Goal: Communication & Community: Ask a question

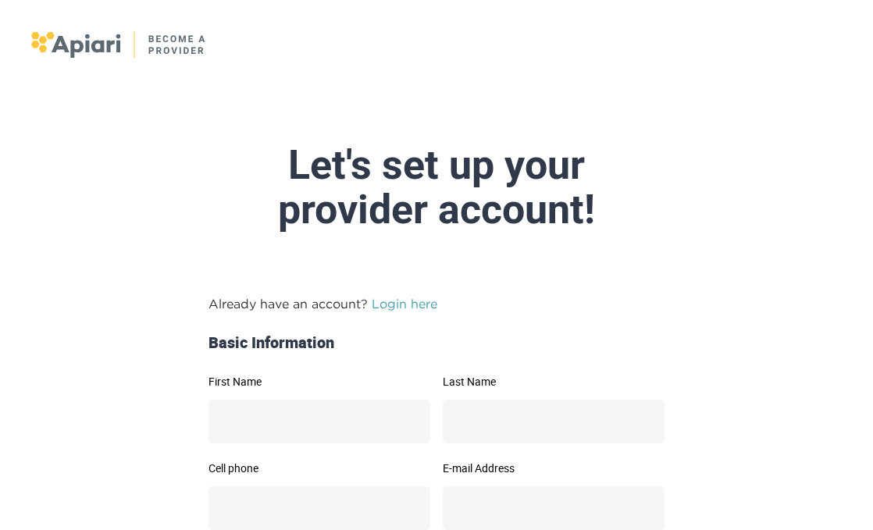
click at [386, 309] on link "Login here" at bounding box center [405, 304] width 66 height 14
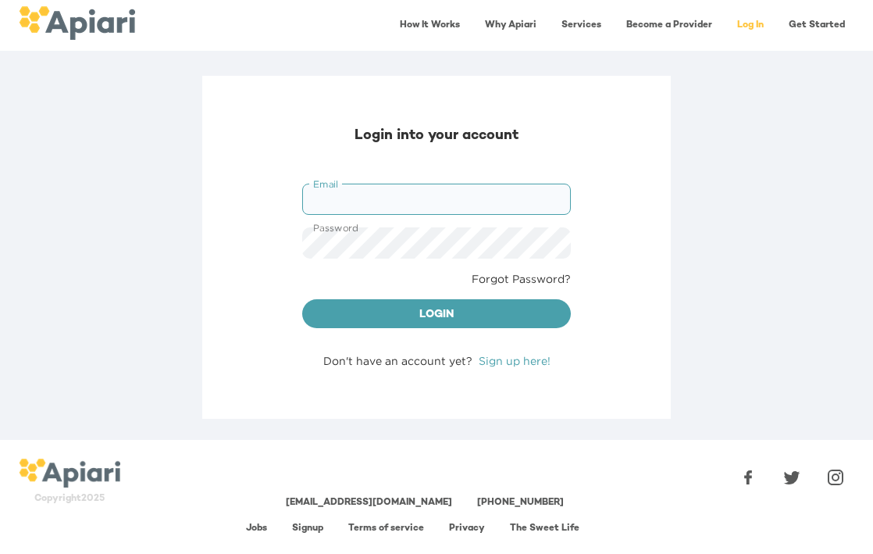
click at [512, 362] on link "Sign up here!" at bounding box center [515, 361] width 72 height 12
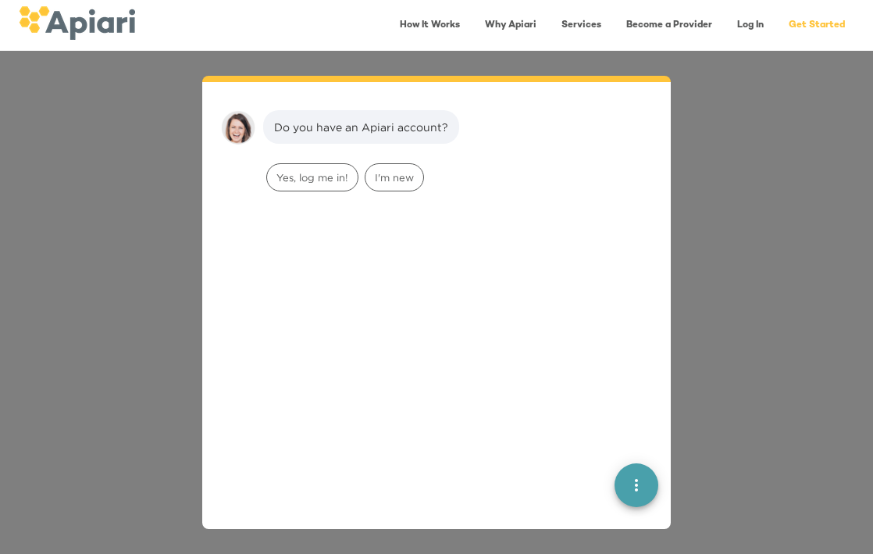
scroll to position [22, 0]
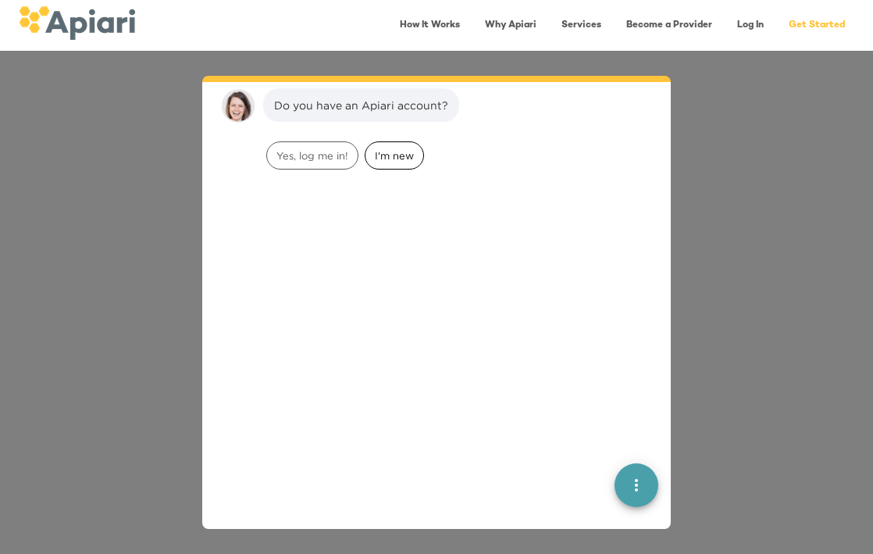
click at [383, 153] on span "I'm new" at bounding box center [395, 155] width 58 height 15
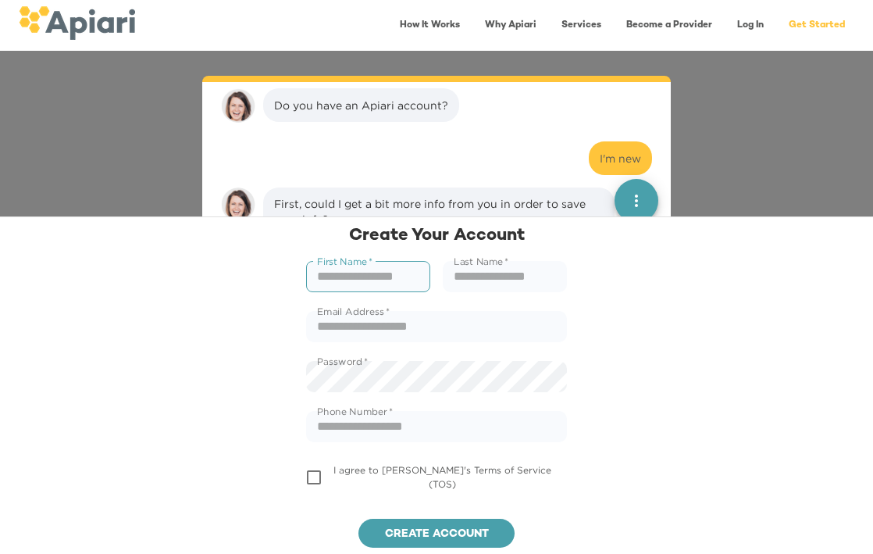
scroll to position [120, 0]
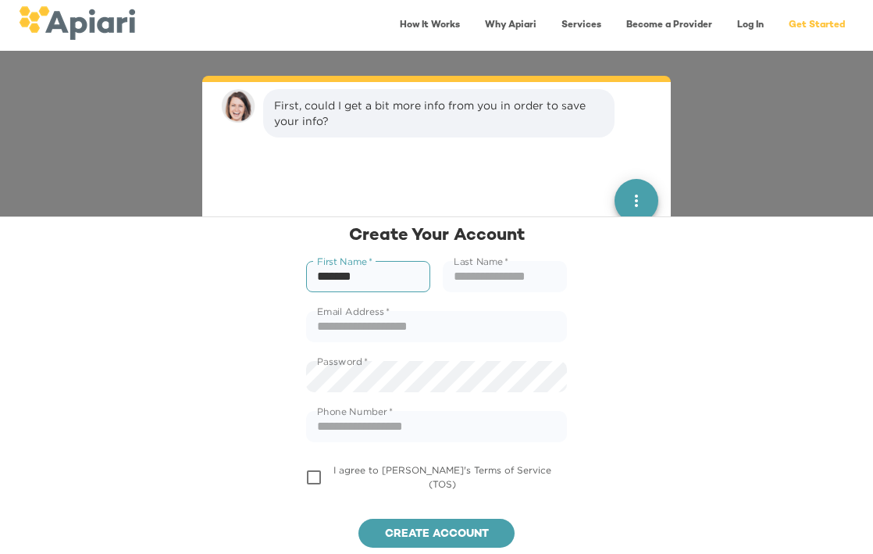
type input "******"
type input "*****"
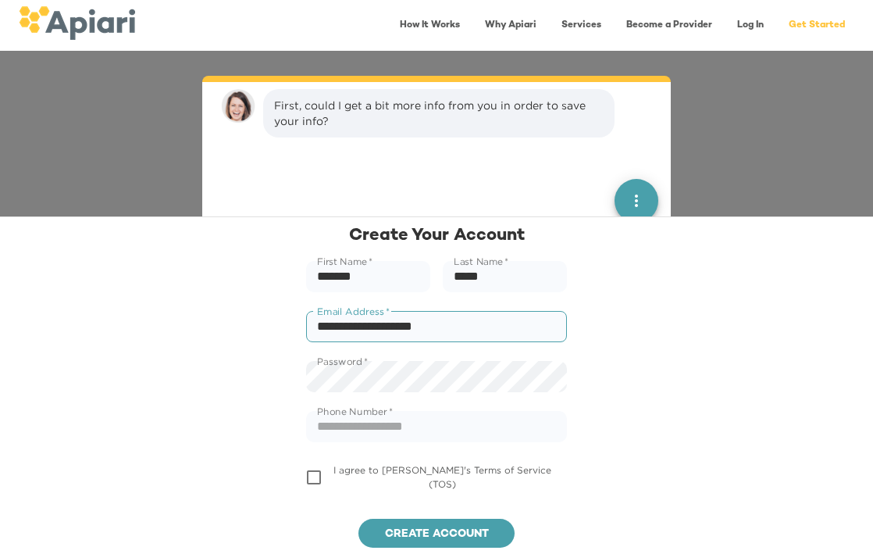
type input "**********"
click at [651, 278] on div "**********" at bounding box center [436, 384] width 873 height 337
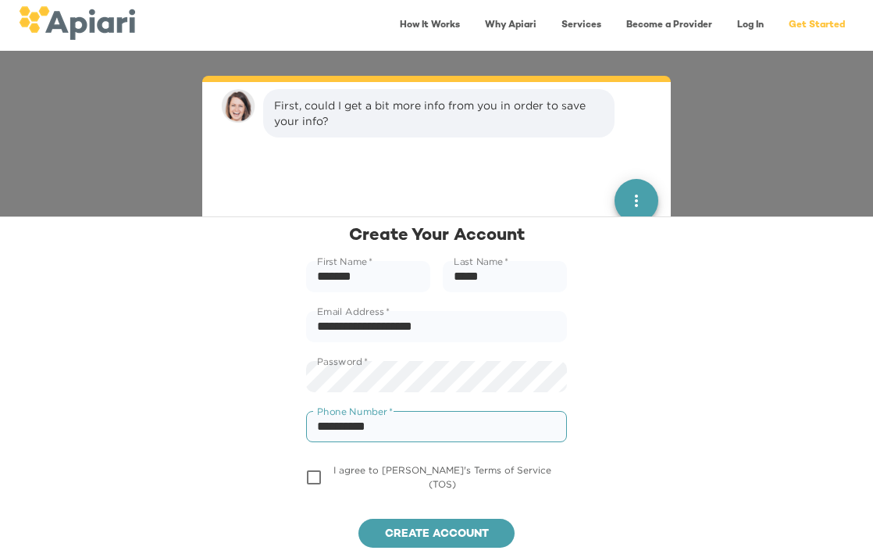
type input "**********"
click at [384, 527] on span "Create account" at bounding box center [436, 535] width 131 height 20
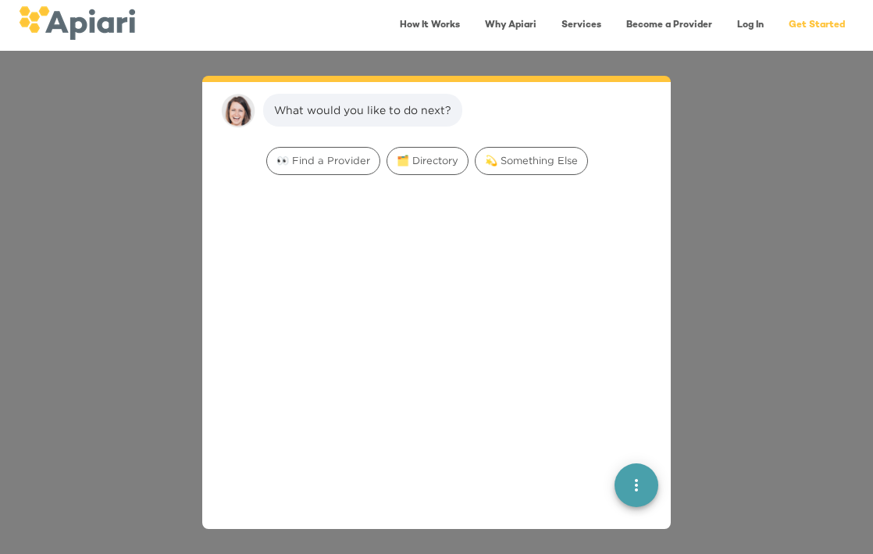
scroll to position [274, 0]
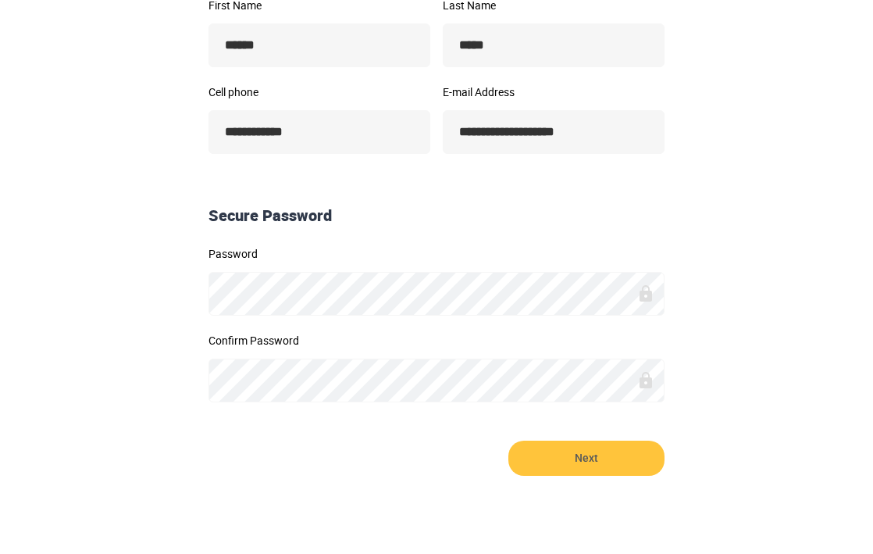
scroll to position [376, 0]
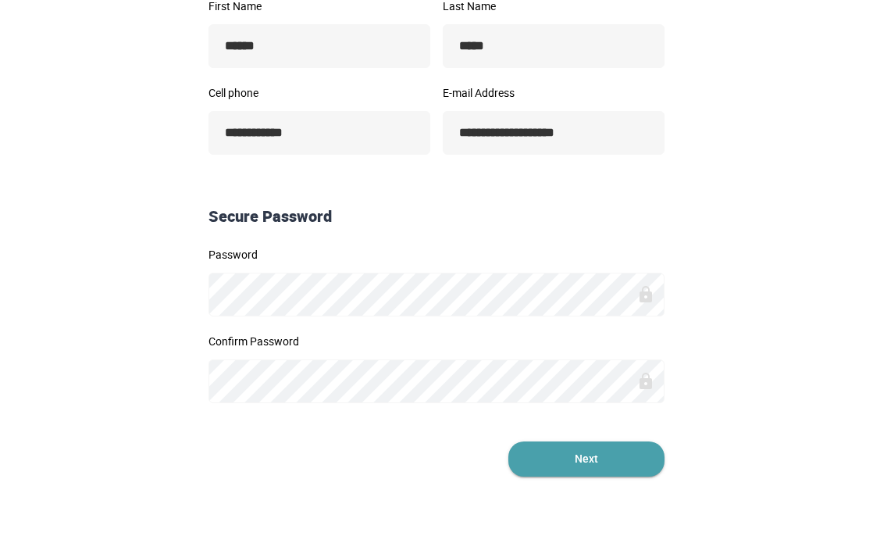
click at [544, 463] on span "Next" at bounding box center [587, 458] width 156 height 35
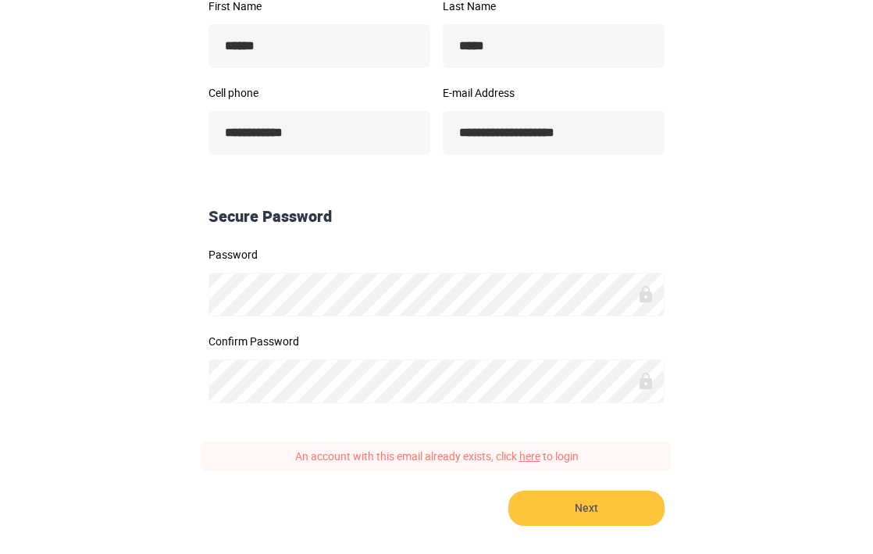
click at [527, 456] on link "here" at bounding box center [529, 455] width 21 height 15
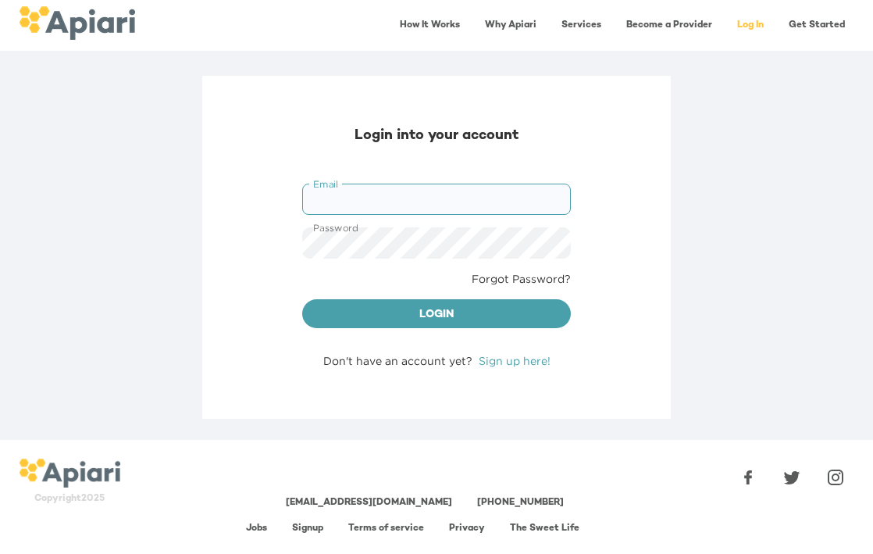
type input "**********"
click at [437, 312] on button "Login" at bounding box center [436, 314] width 269 height 30
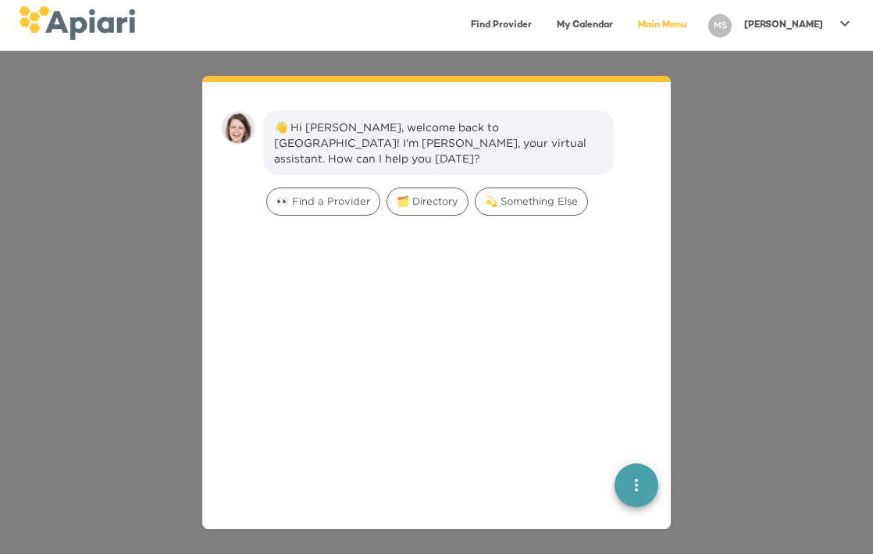
scroll to position [22, 0]
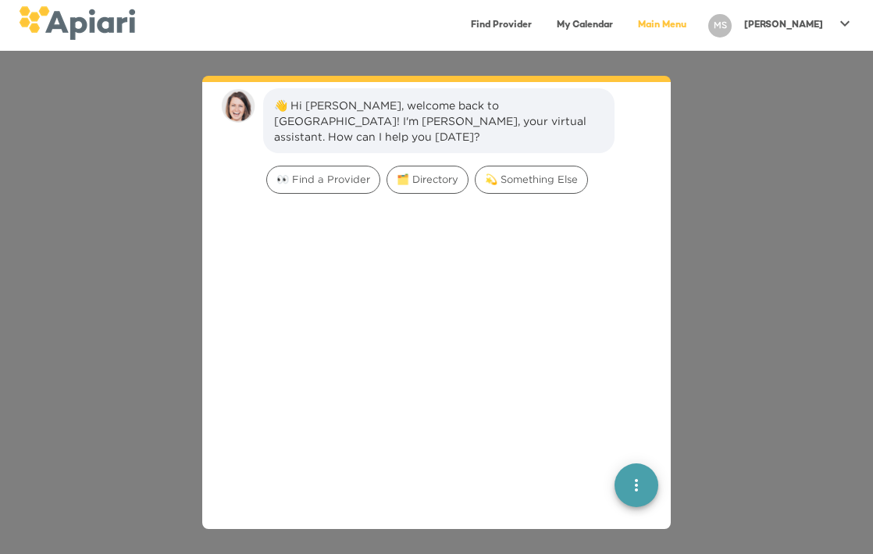
click at [800, 23] on p "[PERSON_NAME]" at bounding box center [783, 25] width 79 height 13
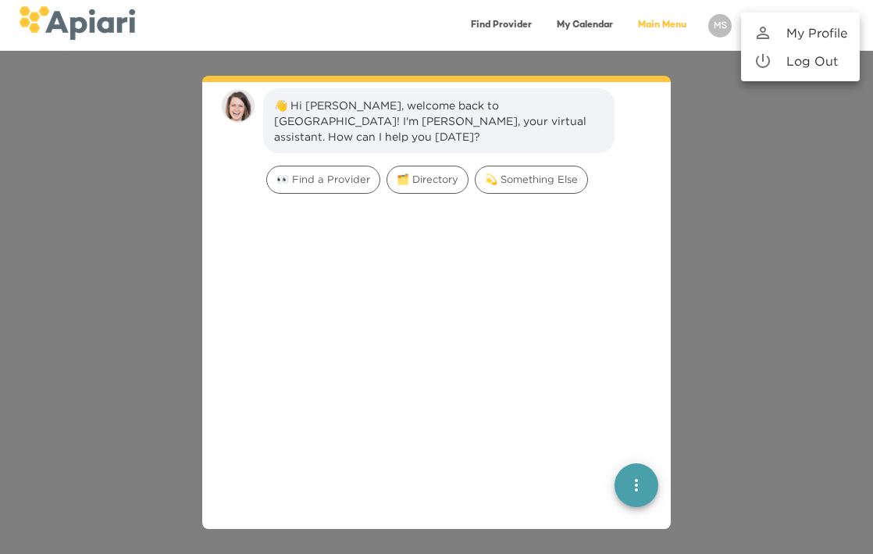
click at [756, 33] on icon at bounding box center [763, 32] width 19 height 19
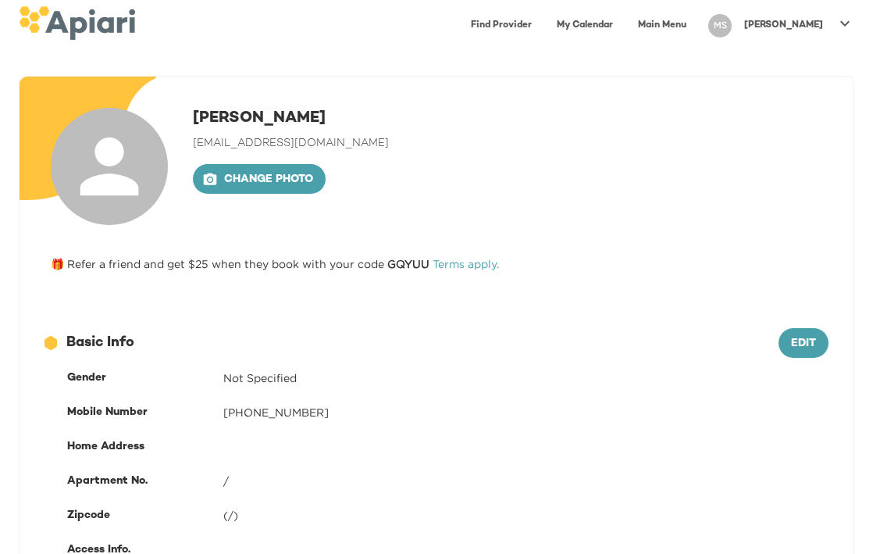
click at [732, 20] on div "MS" at bounding box center [720, 25] width 23 height 23
click at [776, 32] on div at bounding box center [770, 32] width 33 height 19
click at [623, 24] on link "My Calendar" at bounding box center [585, 25] width 75 height 32
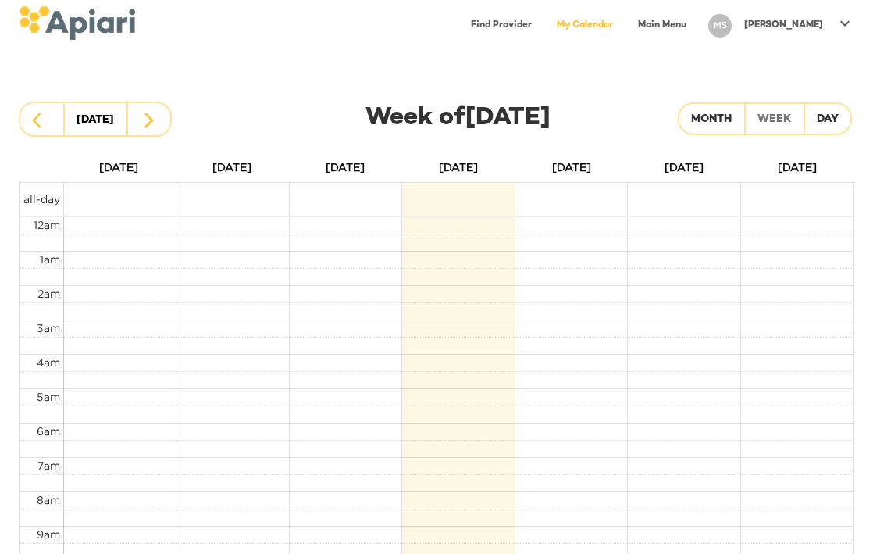
click at [541, 26] on link "Find Provider" at bounding box center [502, 25] width 80 height 32
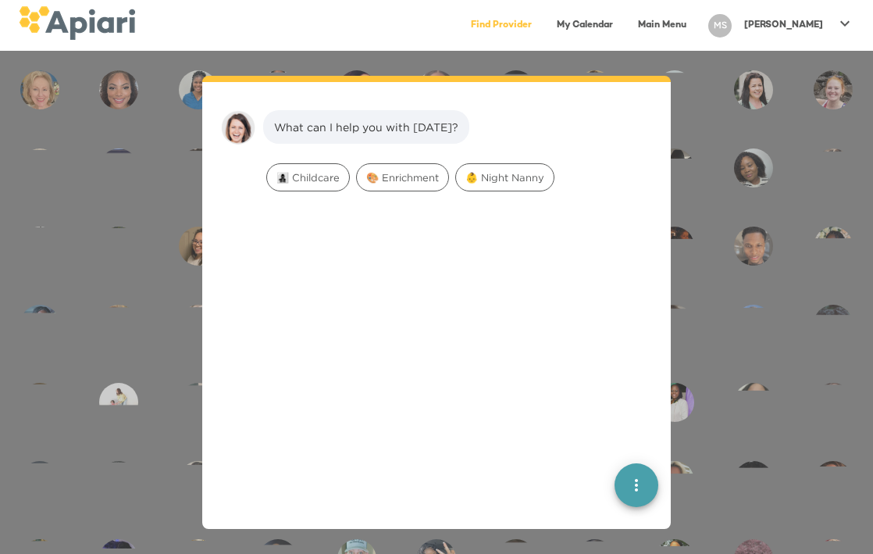
scroll to position [22, 0]
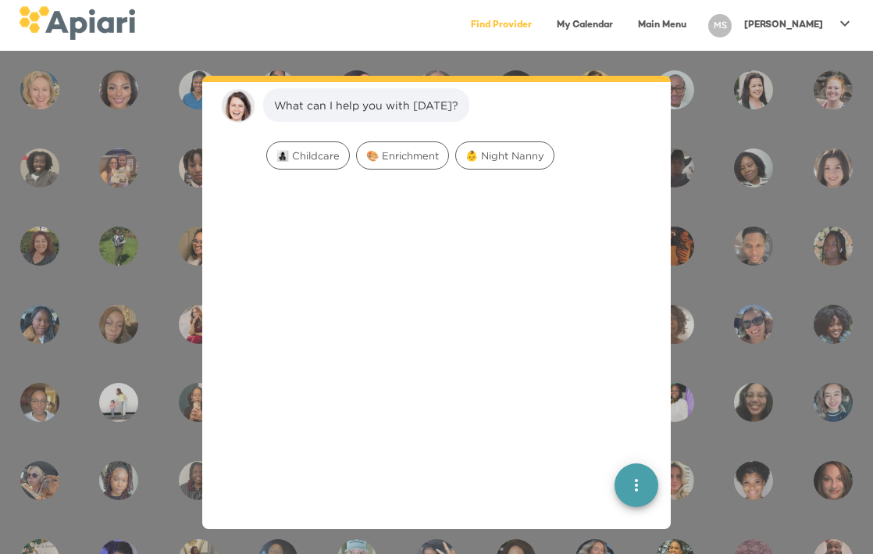
click at [629, 473] on button "quick menu" at bounding box center [637, 485] width 44 height 44
click at [696, 17] on link "Main Menu" at bounding box center [662, 25] width 67 height 32
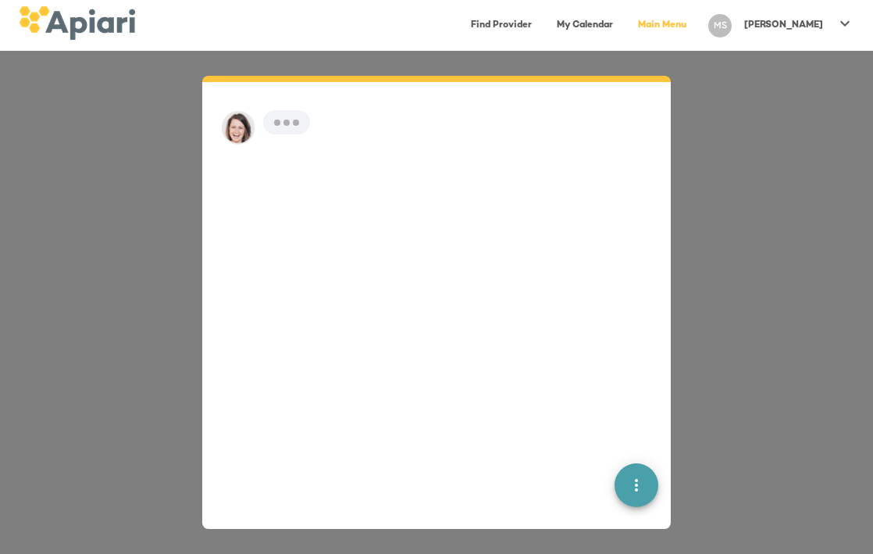
scroll to position [22, 0]
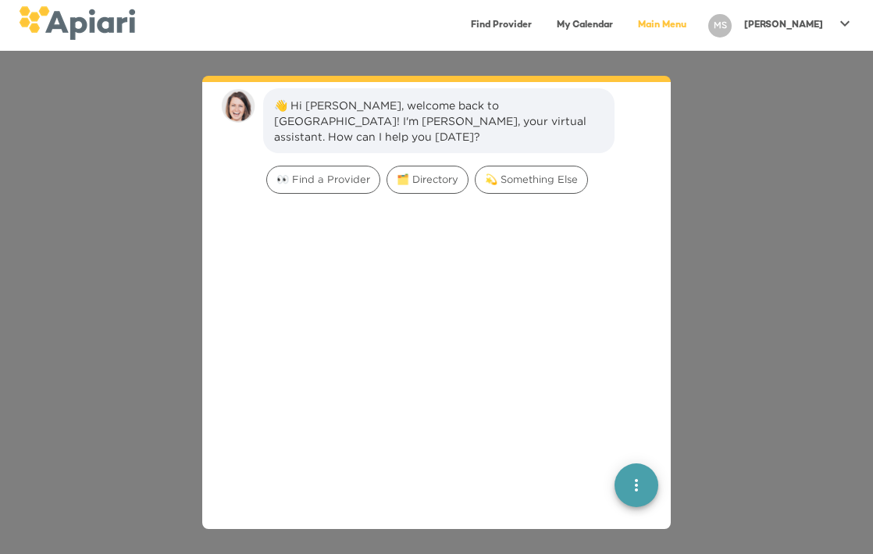
click at [812, 26] on p "[PERSON_NAME]" at bounding box center [783, 25] width 79 height 13
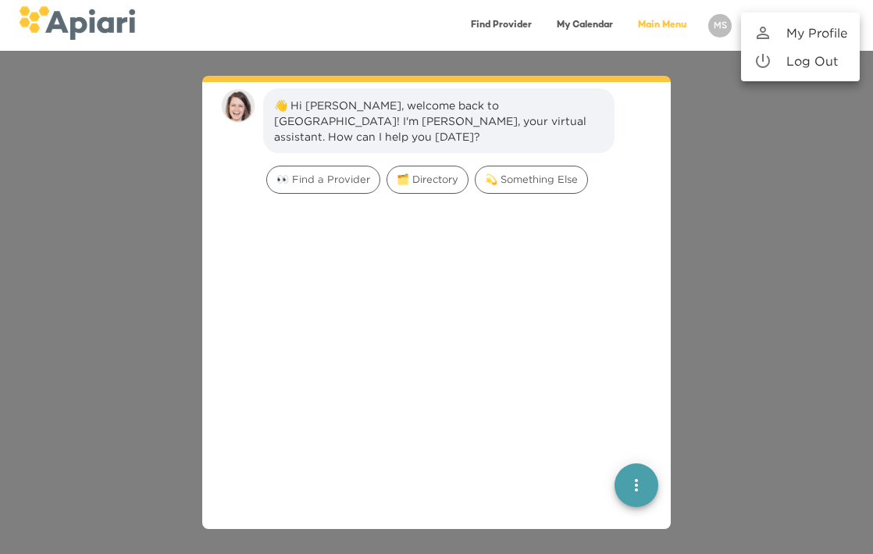
click at [791, 26] on p "My Profile" at bounding box center [817, 32] width 61 height 19
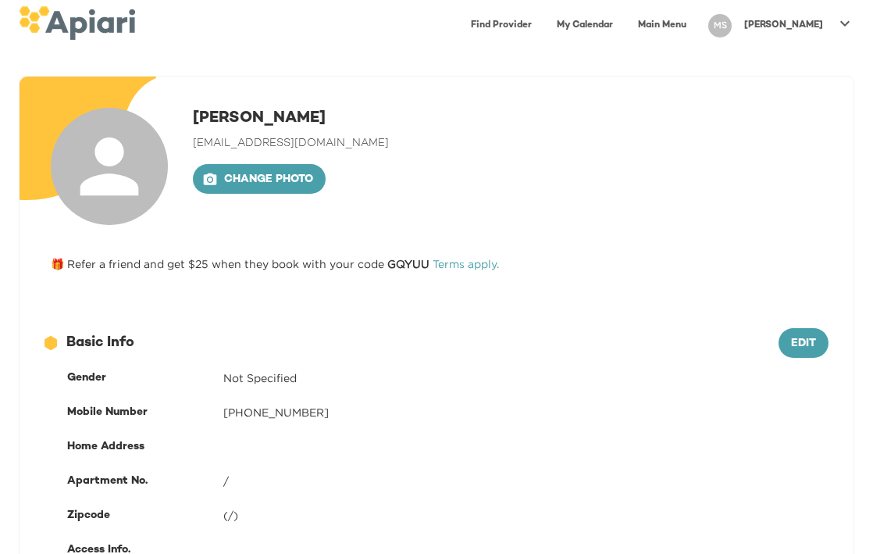
click at [126, 23] on img at bounding box center [77, 23] width 116 height 34
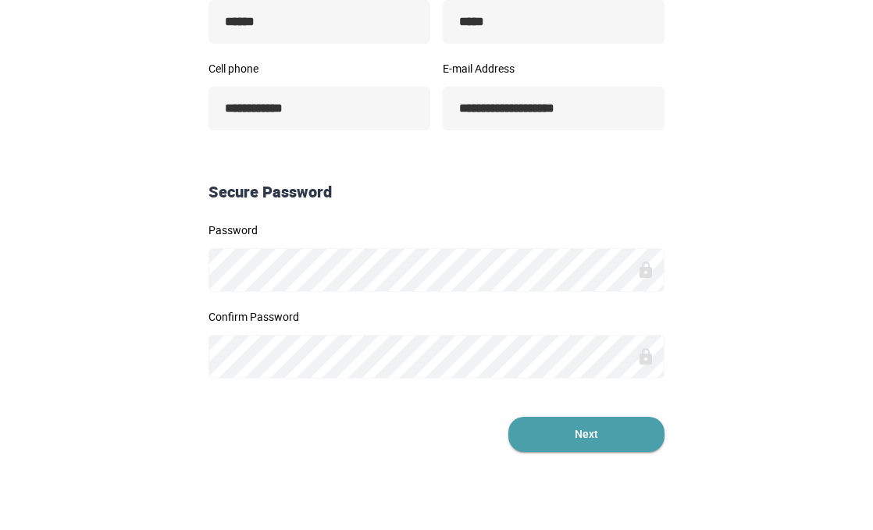
scroll to position [399, 0]
click at [551, 444] on span "Next" at bounding box center [587, 435] width 156 height 35
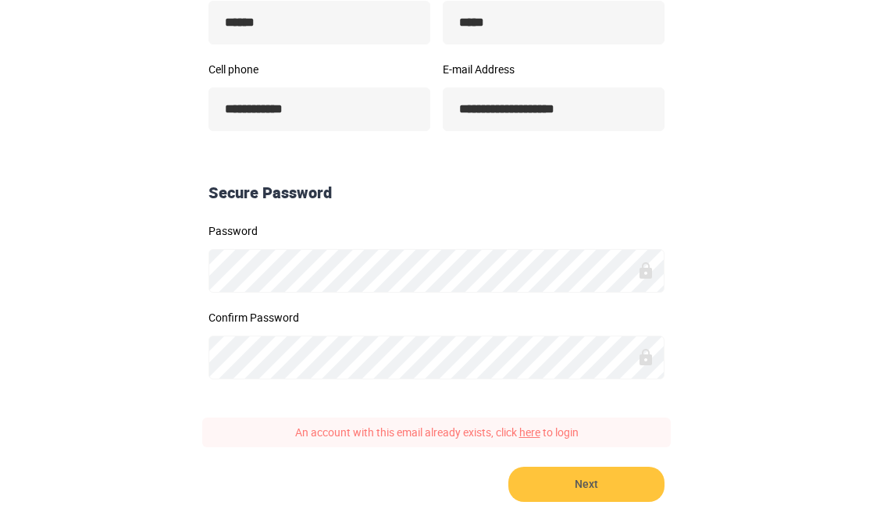
click at [539, 434] on link "here" at bounding box center [529, 432] width 21 height 15
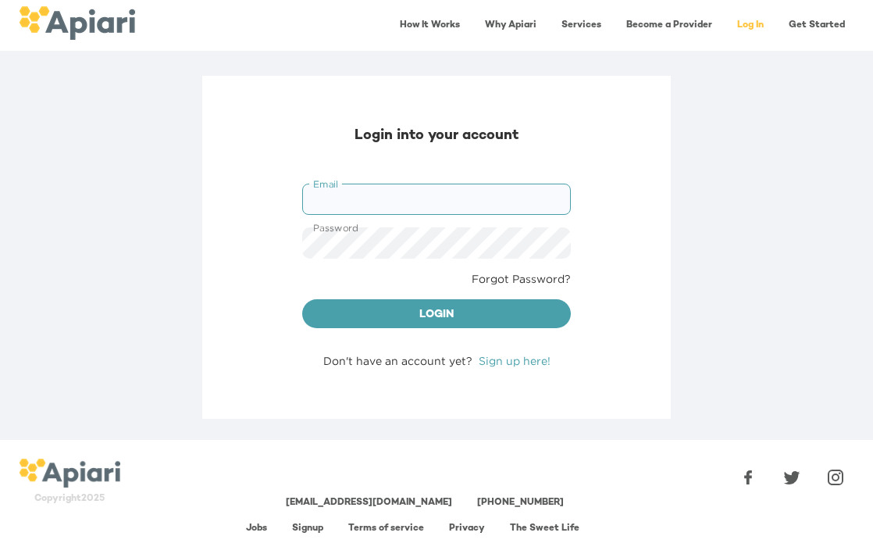
type input "**********"
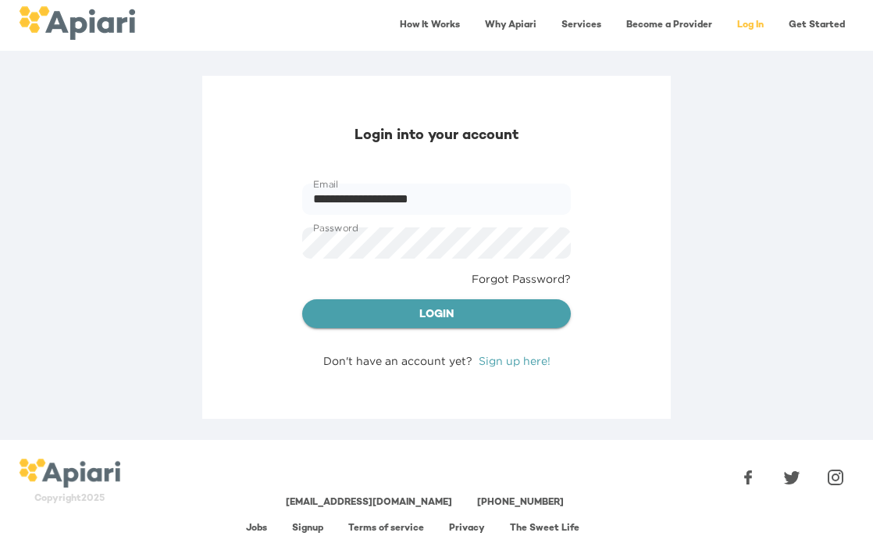
click at [410, 309] on span "Login" at bounding box center [437, 315] width 244 height 20
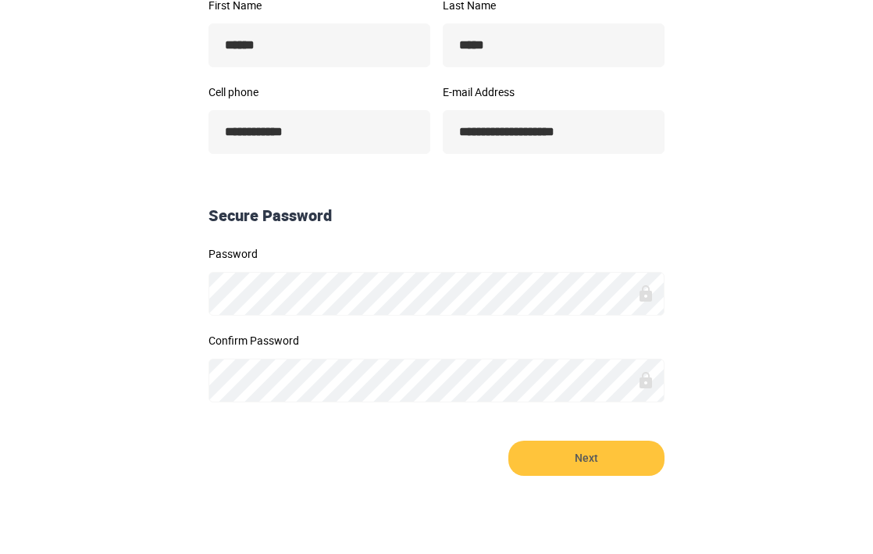
scroll to position [376, 0]
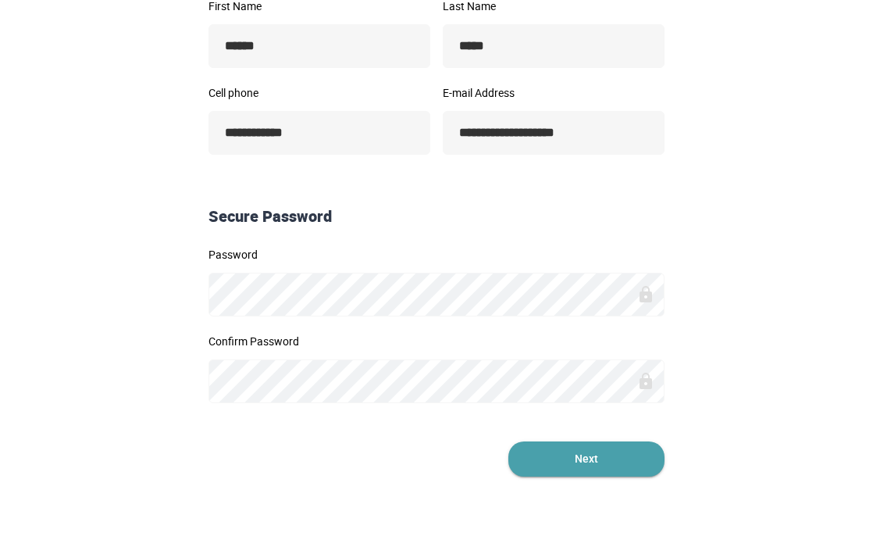
click at [555, 458] on span "Next" at bounding box center [587, 458] width 156 height 35
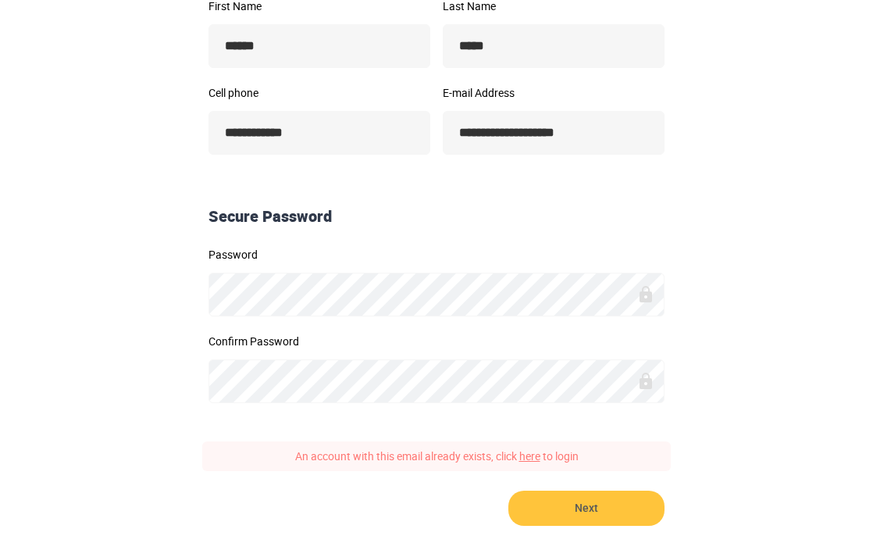
click at [525, 458] on link "here" at bounding box center [529, 455] width 21 height 15
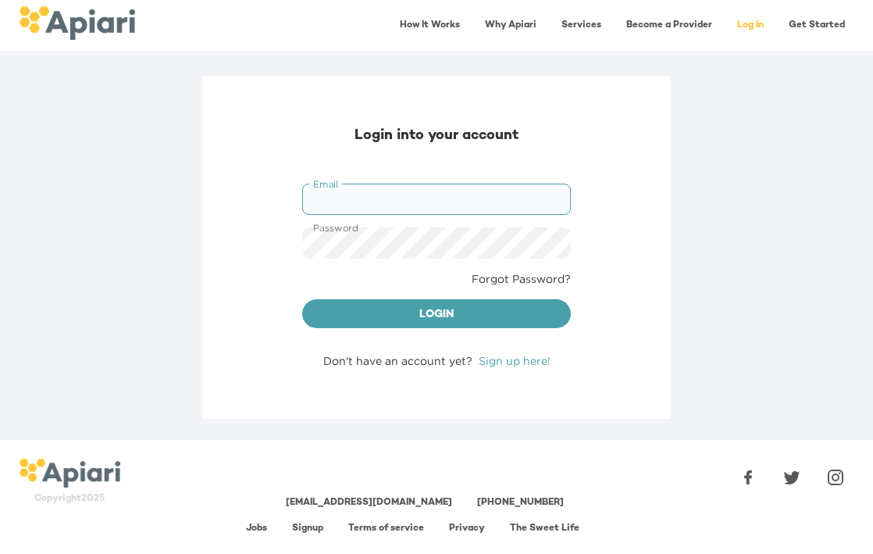
click at [639, 19] on link "Become a Provider" at bounding box center [669, 25] width 105 height 32
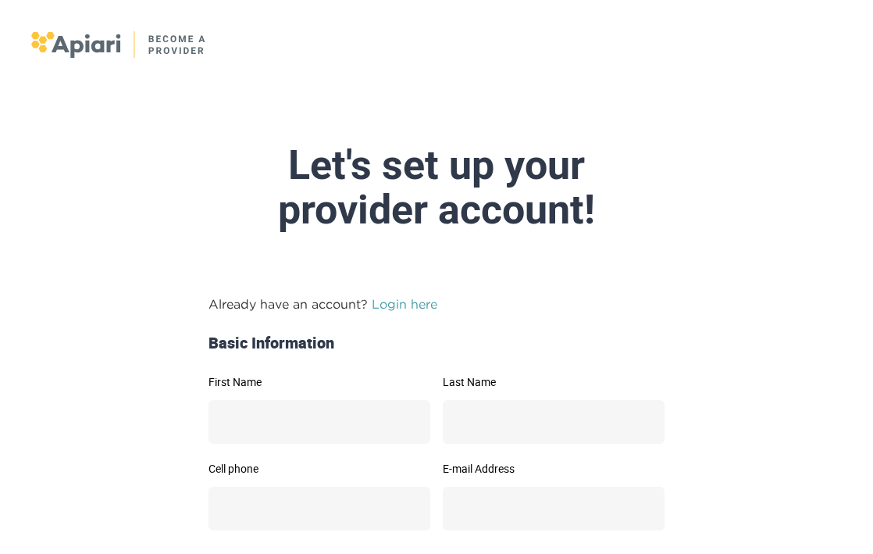
click at [380, 304] on link "Login here" at bounding box center [405, 304] width 66 height 14
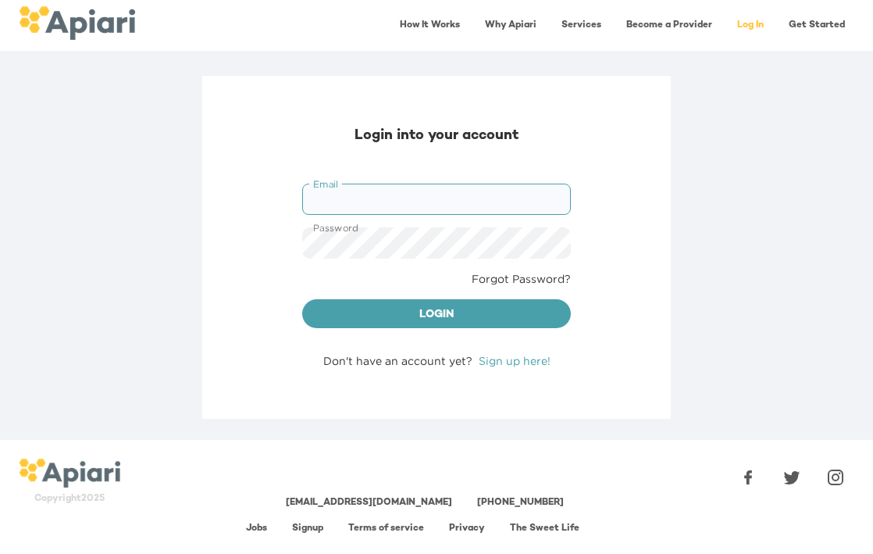
type input "**********"
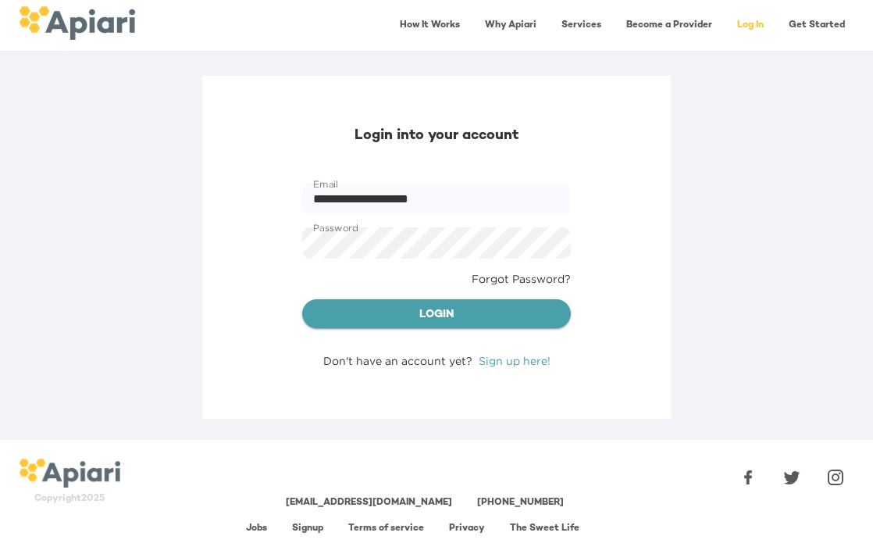
click at [434, 320] on span "Login" at bounding box center [437, 315] width 244 height 20
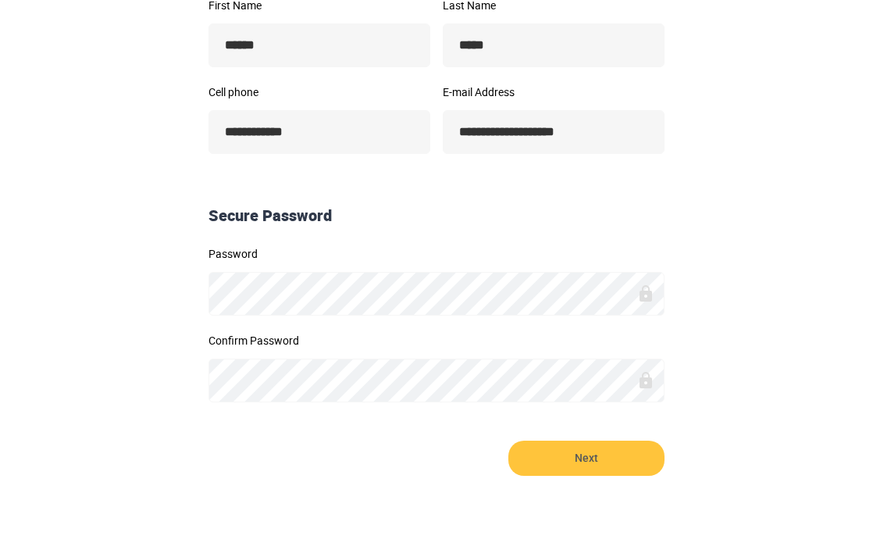
scroll to position [376, 0]
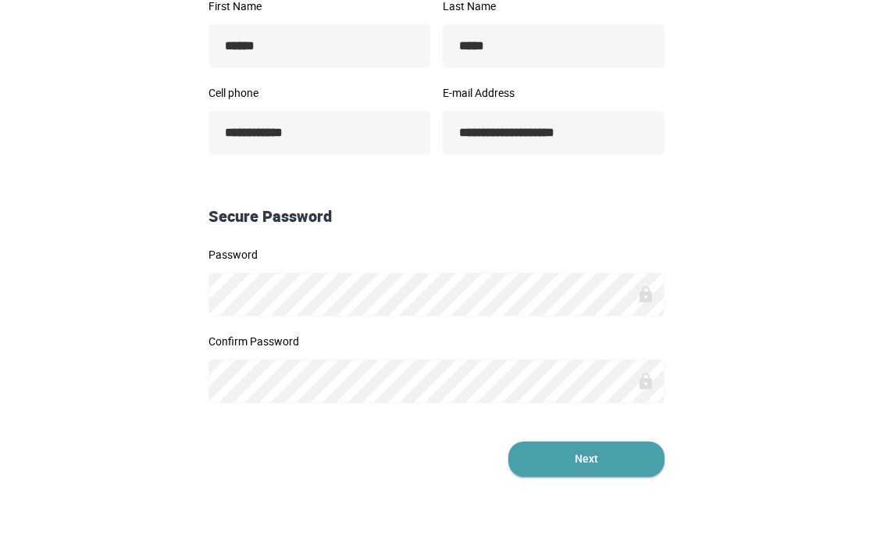
click at [559, 464] on span "Next" at bounding box center [587, 458] width 156 height 35
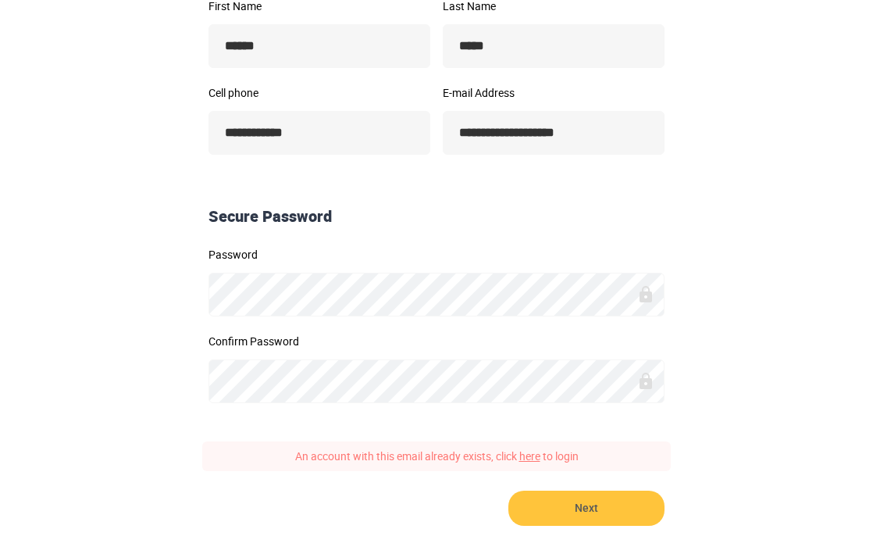
click at [530, 455] on link "here" at bounding box center [529, 455] width 21 height 15
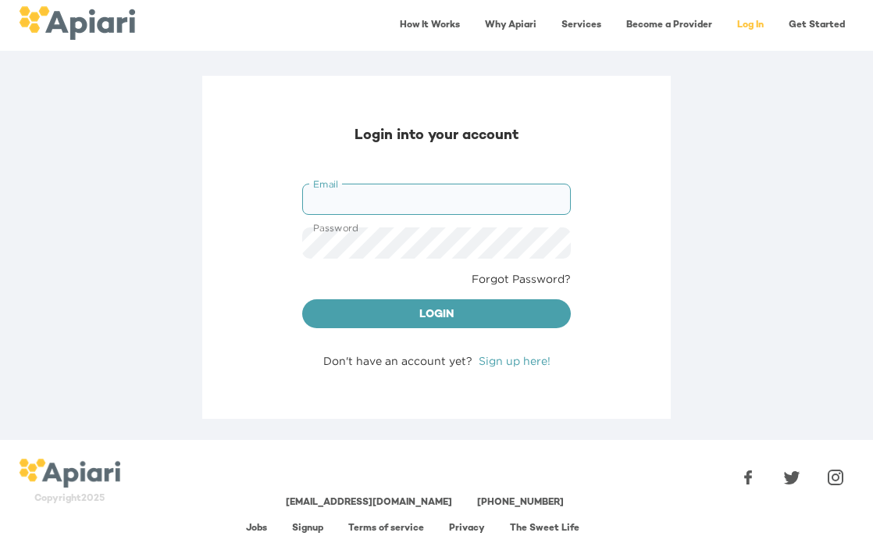
type input "**********"
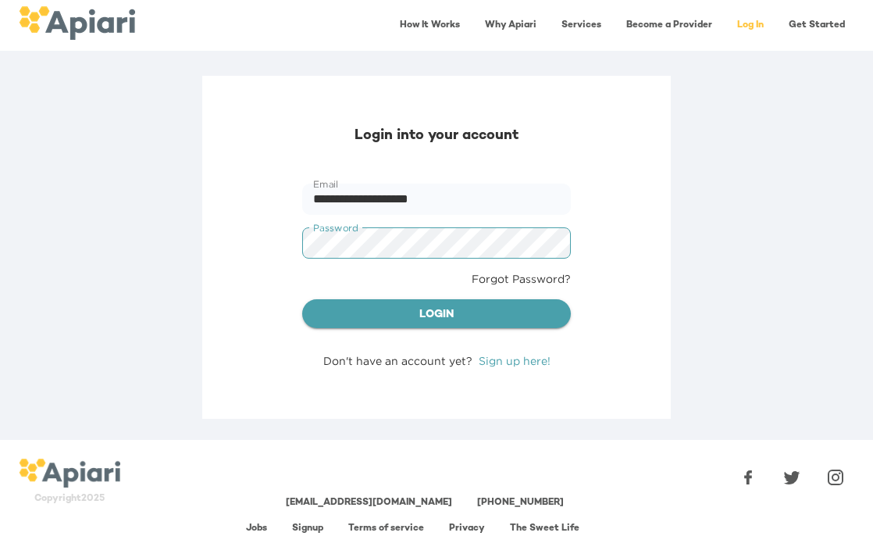
click at [421, 317] on span "Login" at bounding box center [437, 315] width 244 height 20
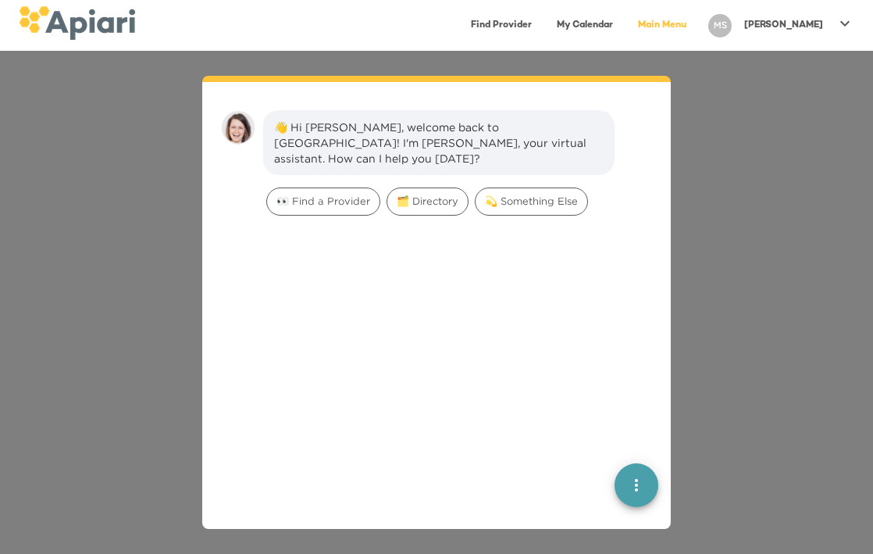
scroll to position [22, 0]
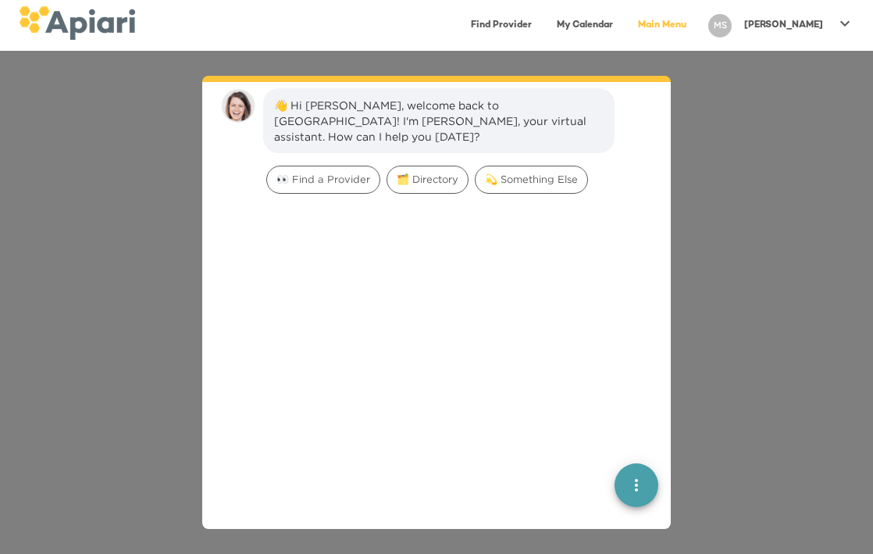
click at [824, 21] on div "[PERSON_NAME]" at bounding box center [783, 25] width 91 height 26
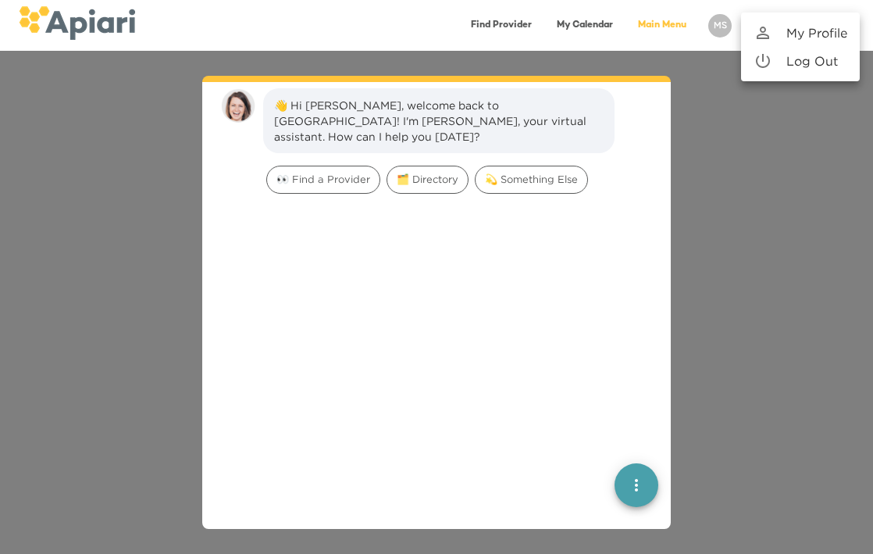
click at [804, 34] on p "My Profile" at bounding box center [817, 32] width 61 height 19
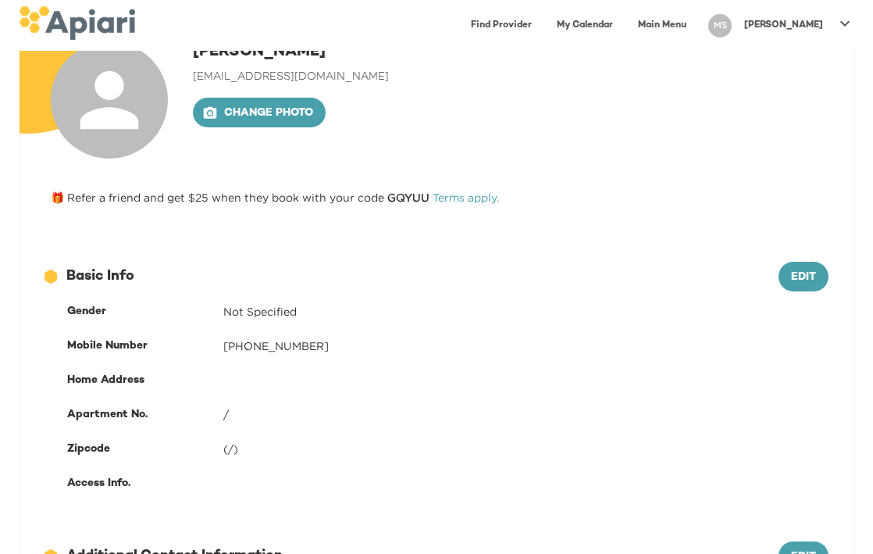
scroll to position [116, 0]
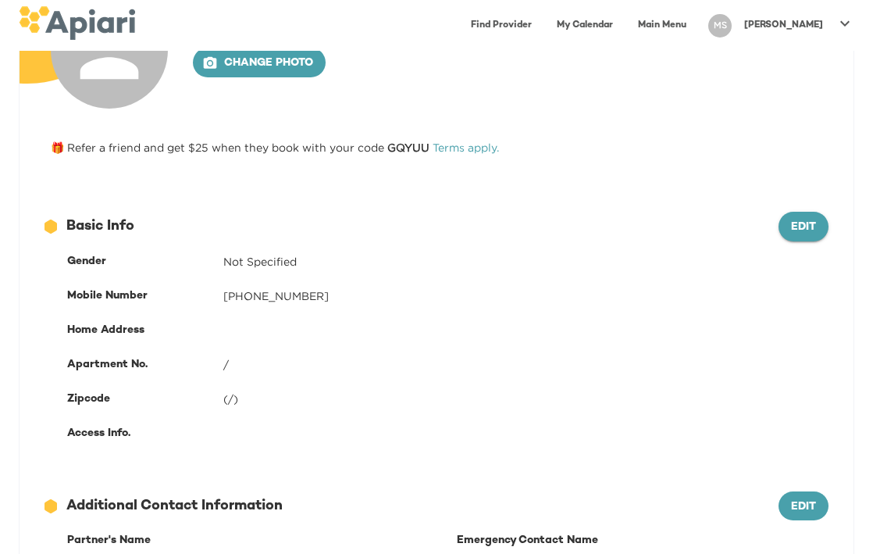
click at [810, 228] on span "Edit" at bounding box center [803, 228] width 25 height 20
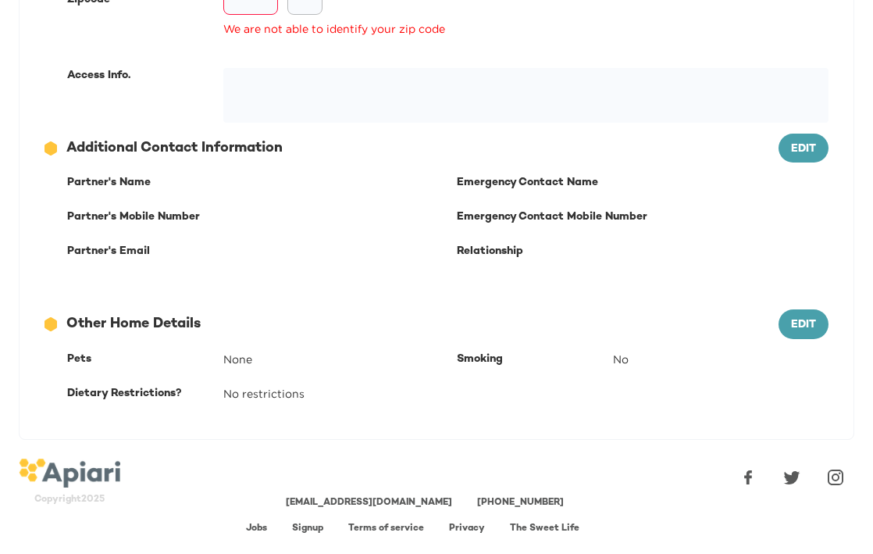
scroll to position [584, 0]
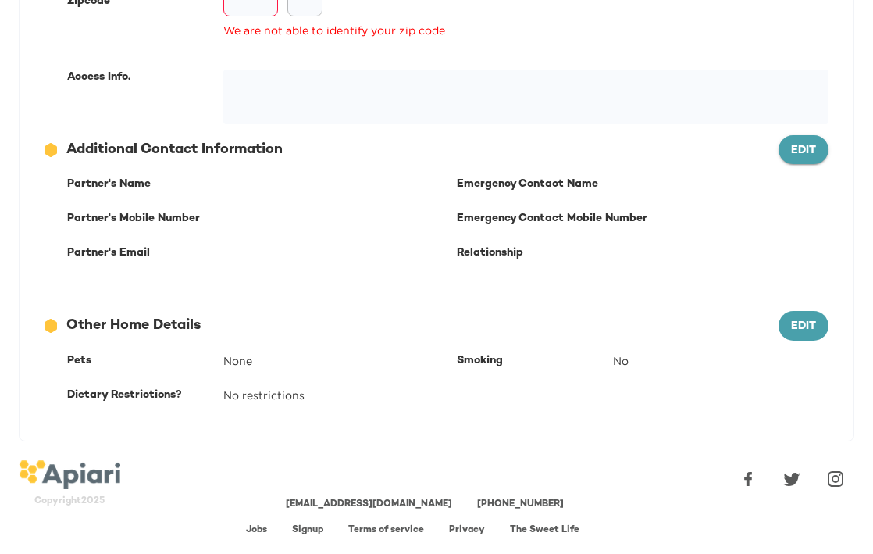
click at [801, 148] on span "Edit" at bounding box center [803, 151] width 25 height 20
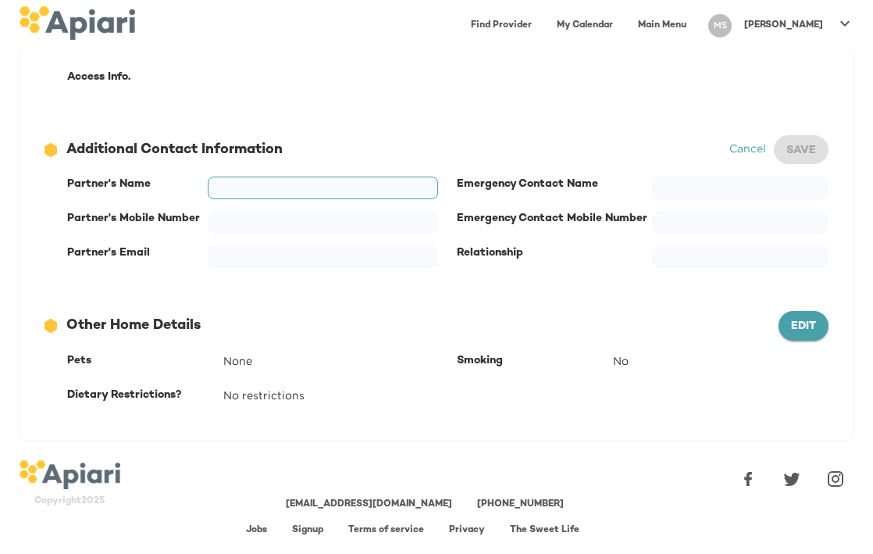
click at [813, 319] on span "Edit" at bounding box center [803, 327] width 25 height 20
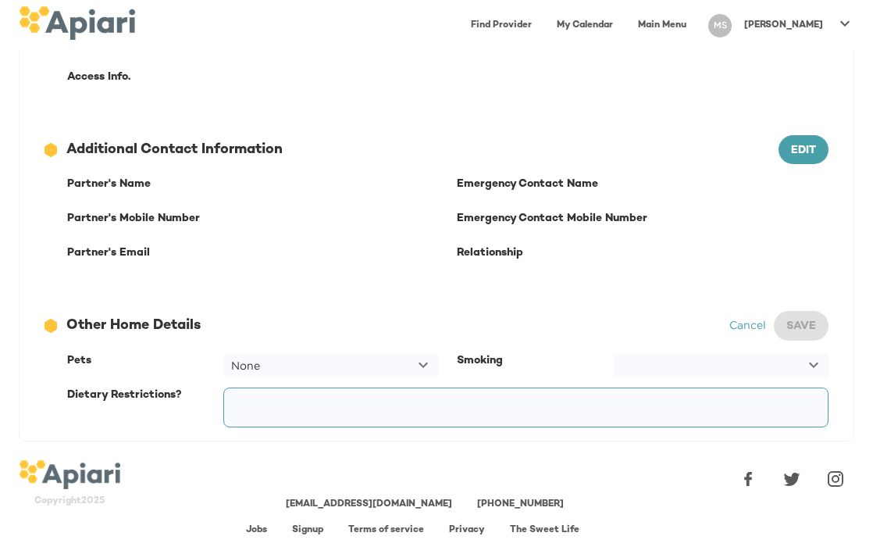
click at [732, 22] on div "MS" at bounding box center [720, 25] width 23 height 23
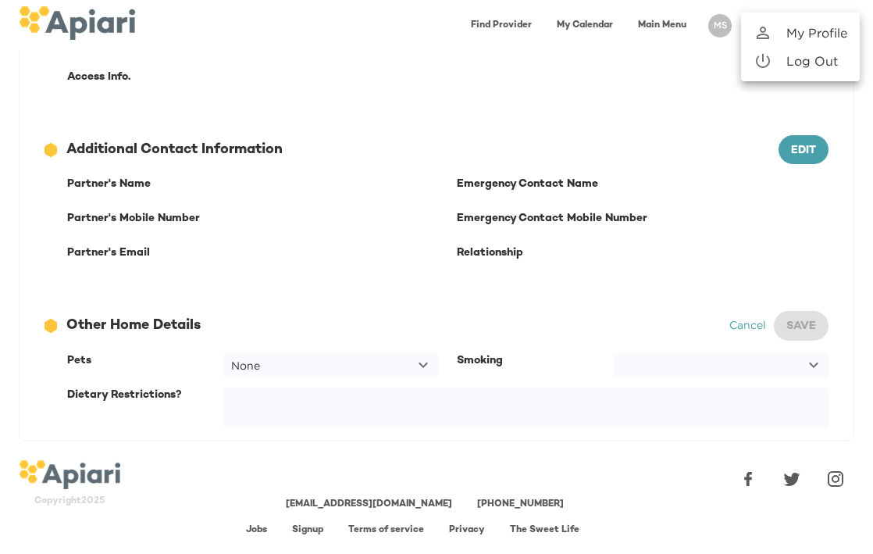
click at [700, 26] on div at bounding box center [436, 277] width 873 height 554
click at [696, 25] on link "Main Menu" at bounding box center [662, 25] width 67 height 32
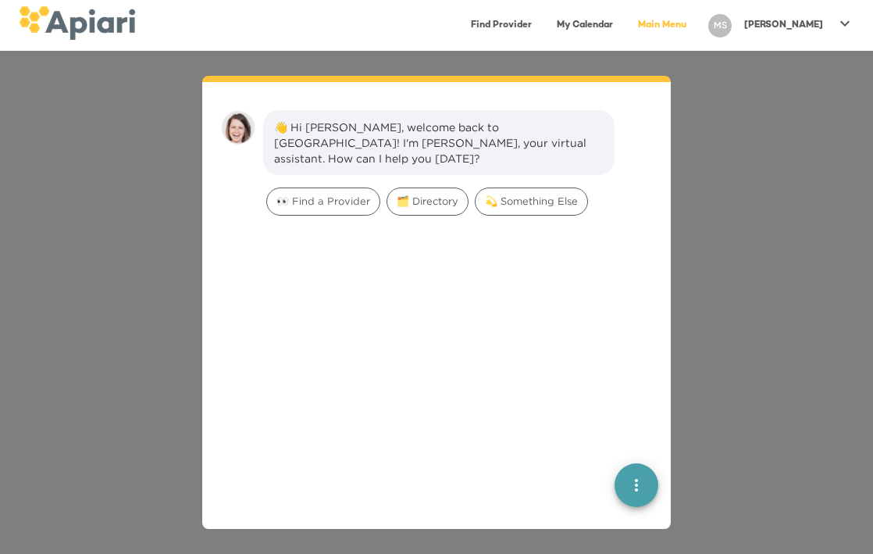
scroll to position [22, 0]
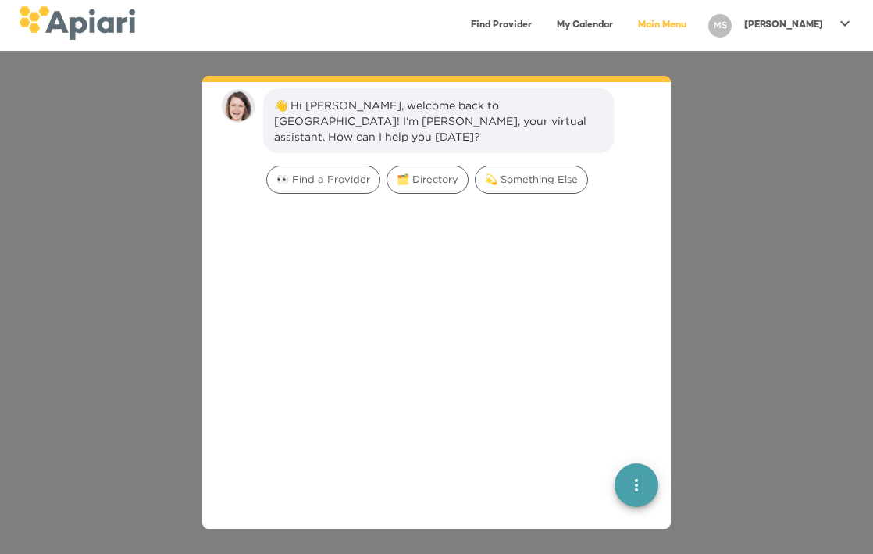
click at [241, 461] on div at bounding box center [437, 404] width 444 height 409
click at [370, 463] on div at bounding box center [437, 404] width 444 height 409
click at [616, 24] on link "My Calendar" at bounding box center [585, 25] width 75 height 32
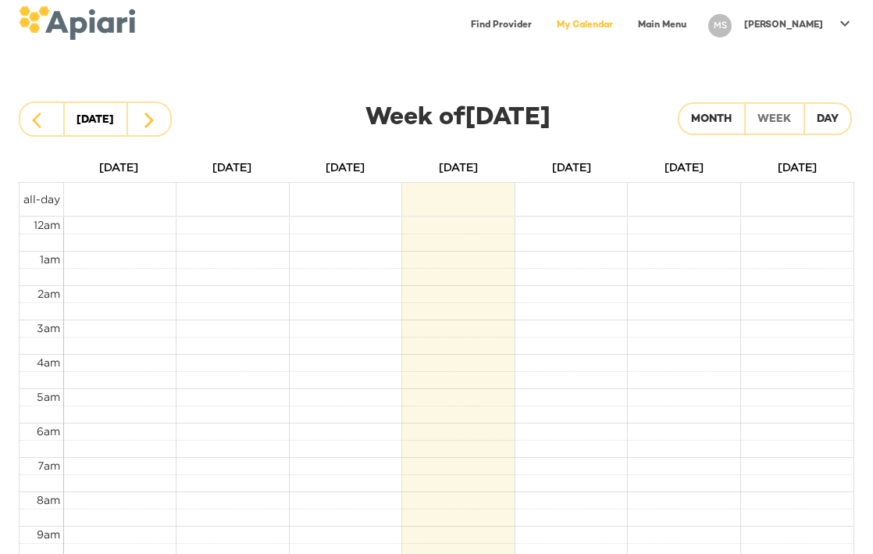
click at [791, 32] on div "[PERSON_NAME]" at bounding box center [783, 25] width 91 height 26
click at [728, 26] on div at bounding box center [436, 277] width 873 height 554
click at [732, 29] on div "MS" at bounding box center [720, 25] width 23 height 23
click at [787, 32] on p "My Profile" at bounding box center [817, 32] width 61 height 19
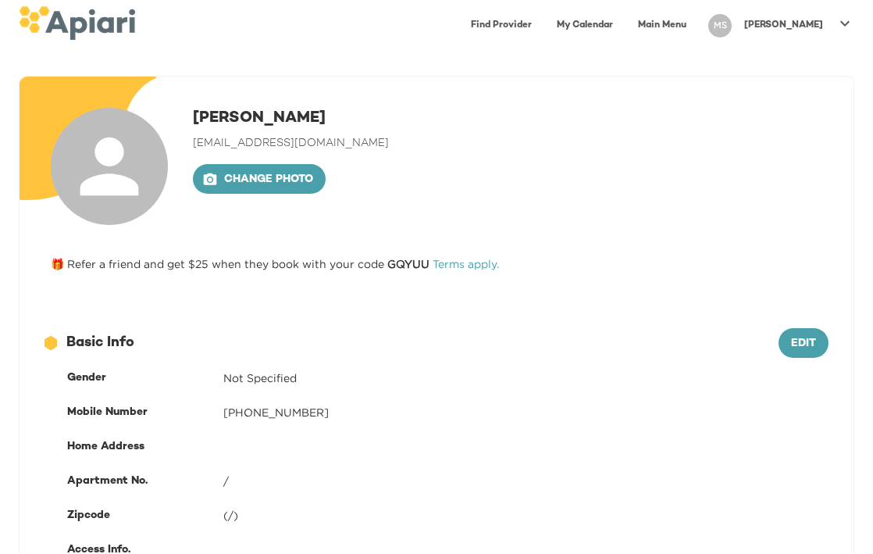
click at [844, 24] on icon at bounding box center [845, 22] width 9 height 5
click at [802, 69] on p "Log Out" at bounding box center [813, 61] width 52 height 19
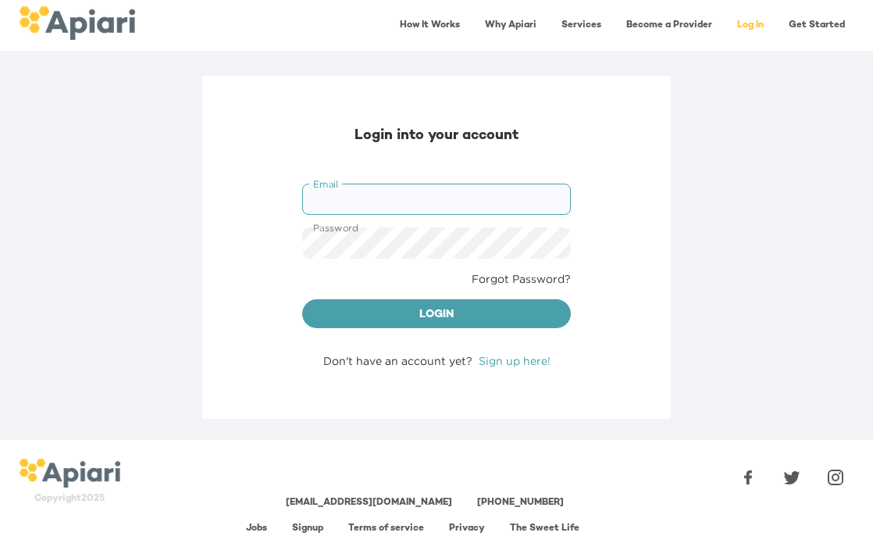
type input "**********"
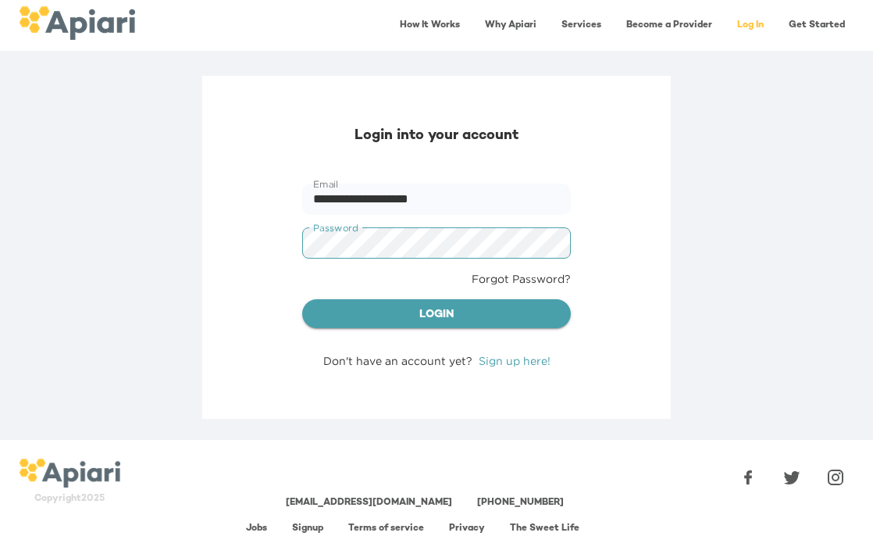
click at [412, 326] on button "Login" at bounding box center [436, 314] width 269 height 30
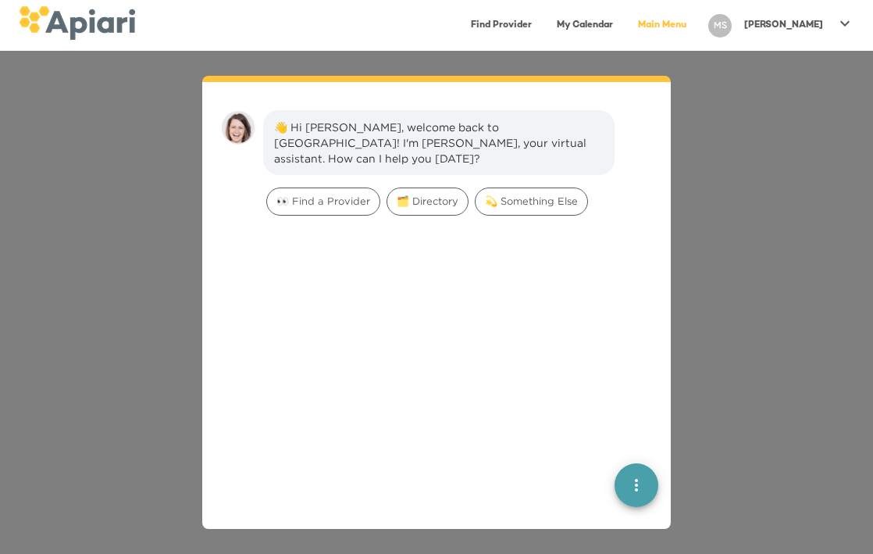
scroll to position [22, 0]
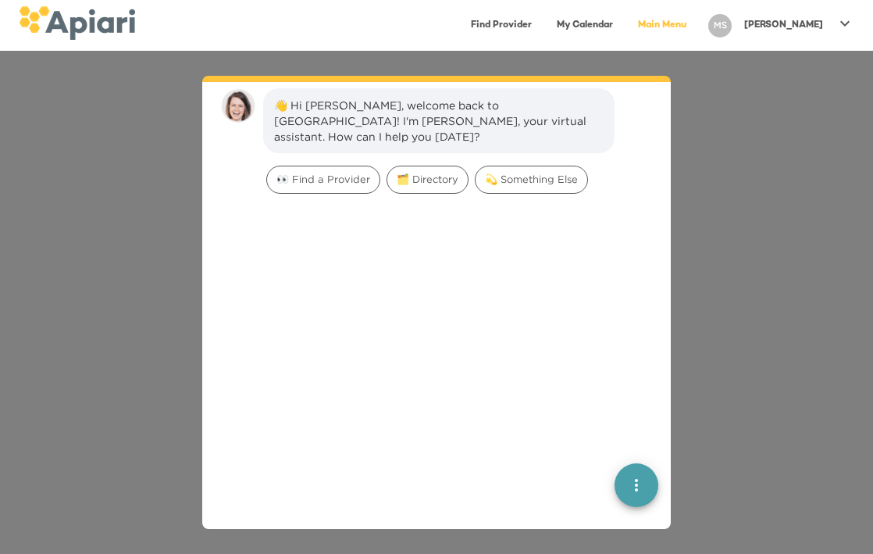
click at [787, 26] on div "[PERSON_NAME]" at bounding box center [783, 25] width 91 height 26
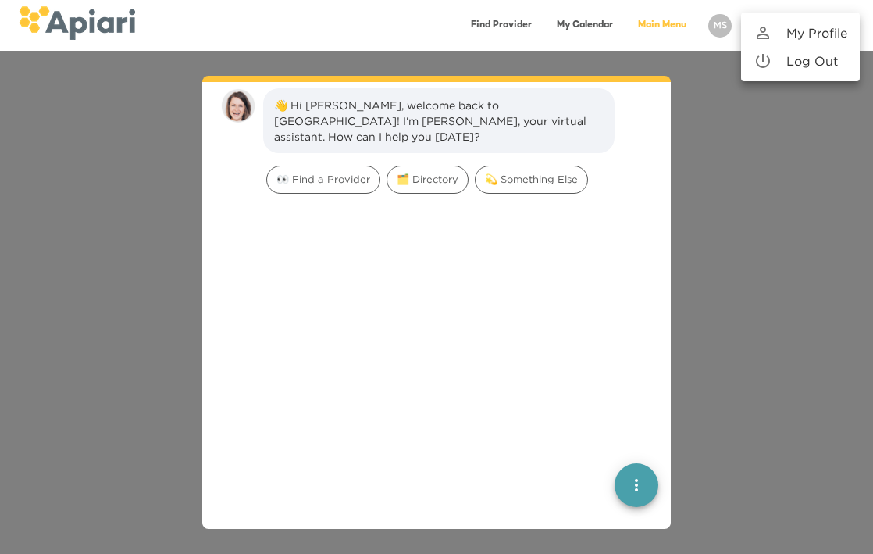
click at [780, 23] on link "My Profile" at bounding box center [800, 33] width 119 height 28
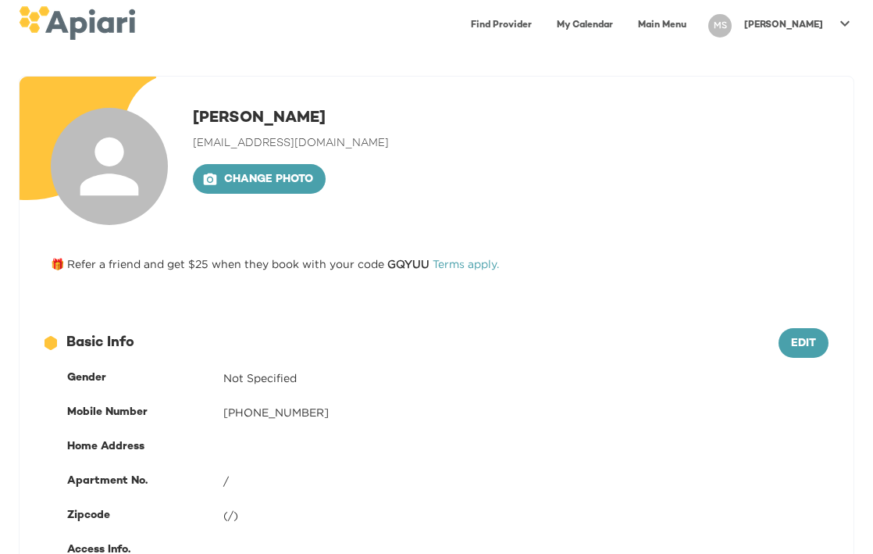
click at [95, 268] on span "🎁 Refer a friend and get $25 when they book with your code GQYUU" at bounding box center [242, 264] width 382 height 12
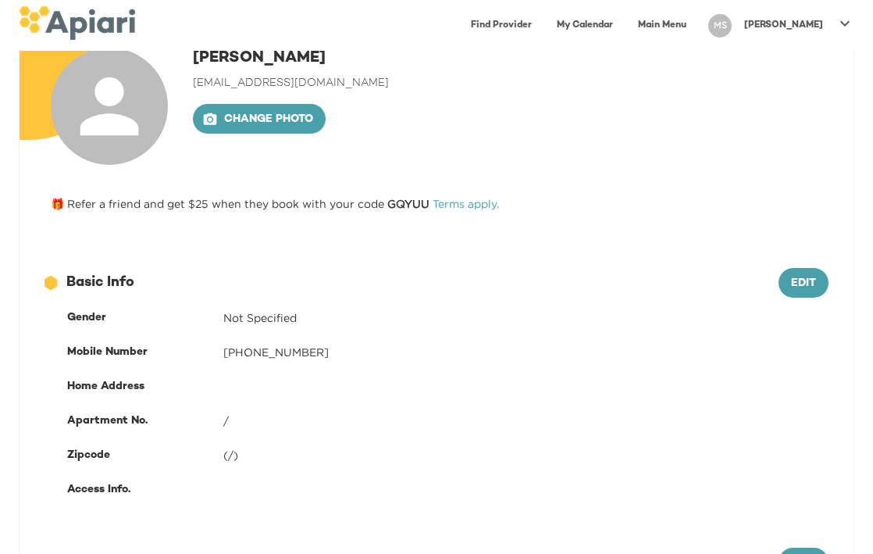
scroll to position [62, 0]
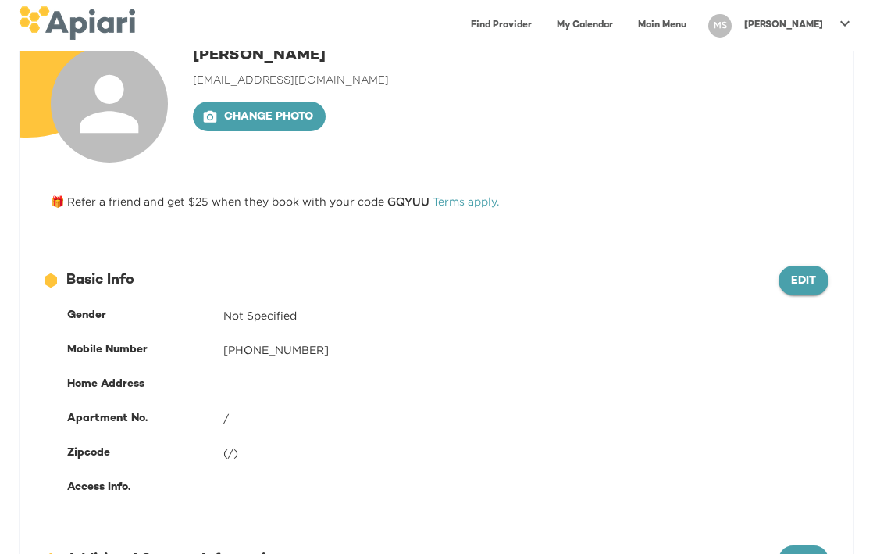
click at [795, 282] on span "Edit" at bounding box center [803, 282] width 25 height 20
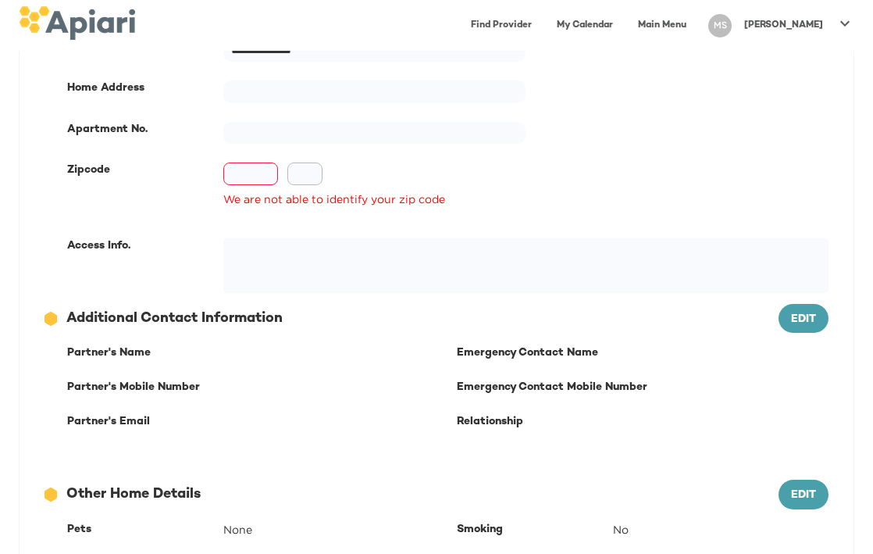
scroll to position [455, 0]
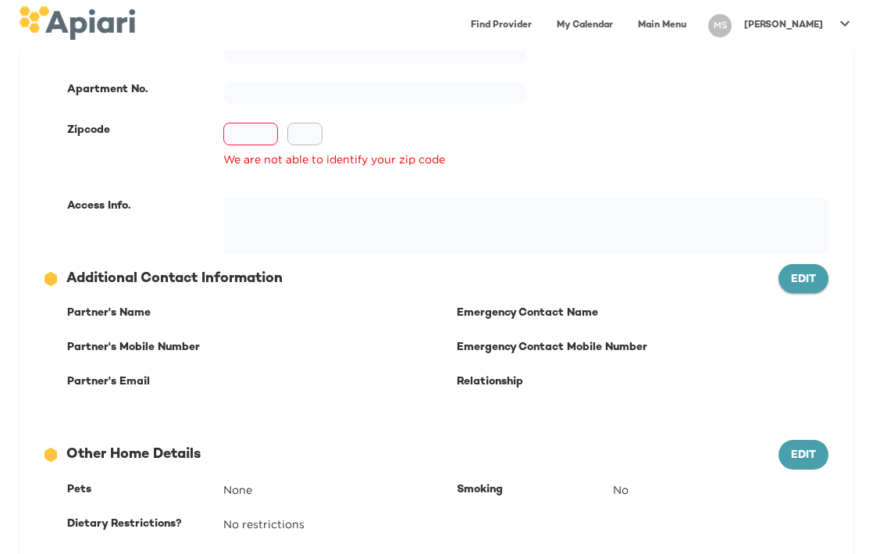
click at [800, 275] on span "Edit" at bounding box center [803, 280] width 25 height 20
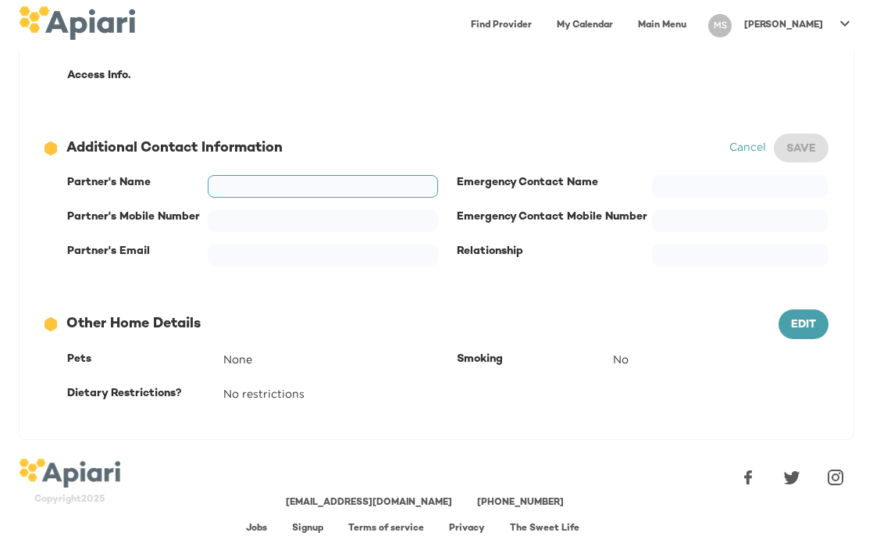
scroll to position [473, 0]
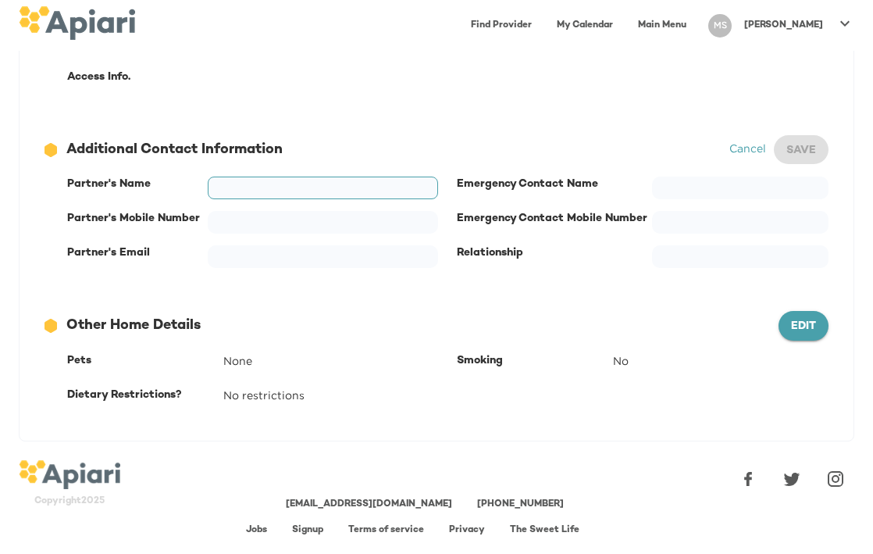
click at [793, 328] on span "Edit" at bounding box center [803, 327] width 25 height 20
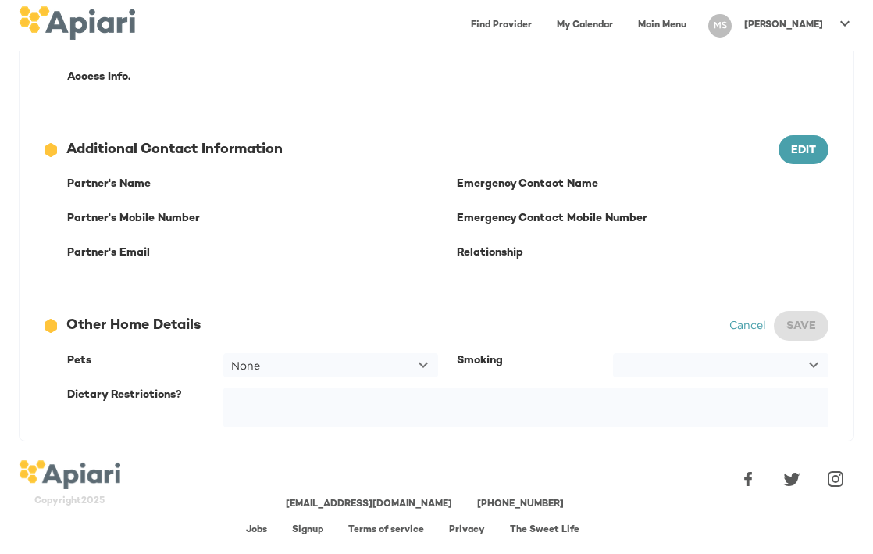
click at [59, 24] on img at bounding box center [77, 23] width 116 height 34
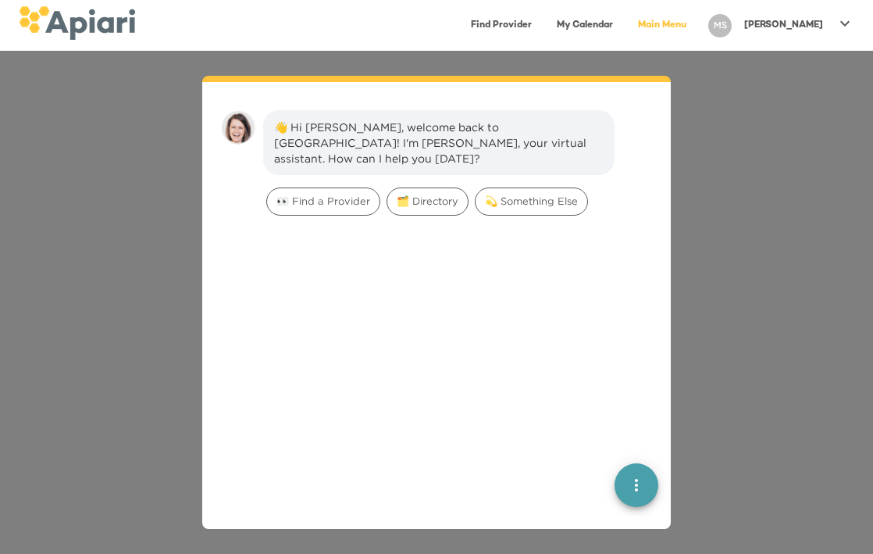
scroll to position [22, 0]
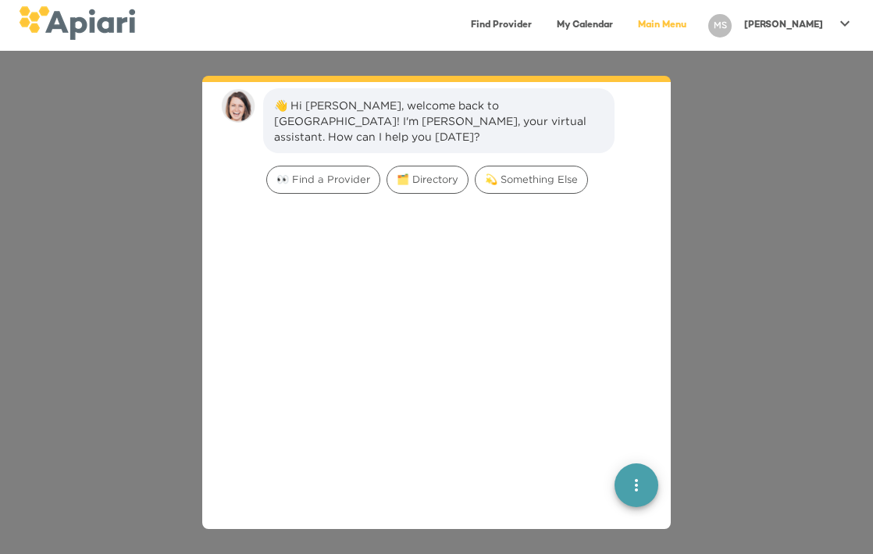
click at [794, 25] on p "[PERSON_NAME]" at bounding box center [783, 25] width 79 height 13
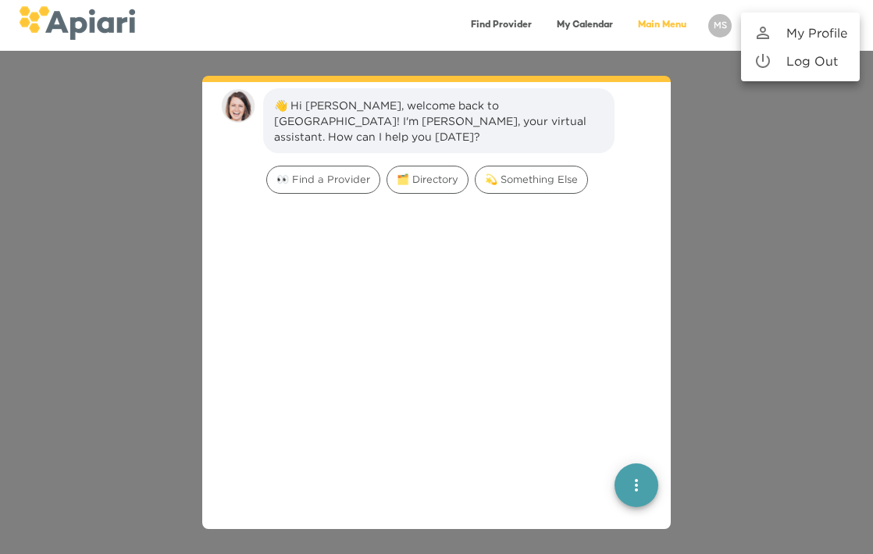
click at [524, 168] on div at bounding box center [436, 277] width 873 height 554
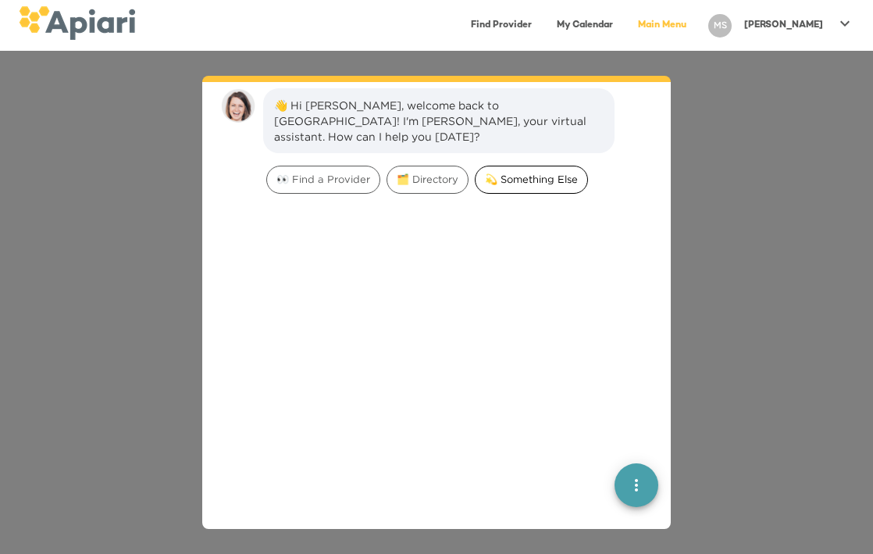
click at [528, 172] on span "💫 Something Else" at bounding box center [532, 179] width 112 height 15
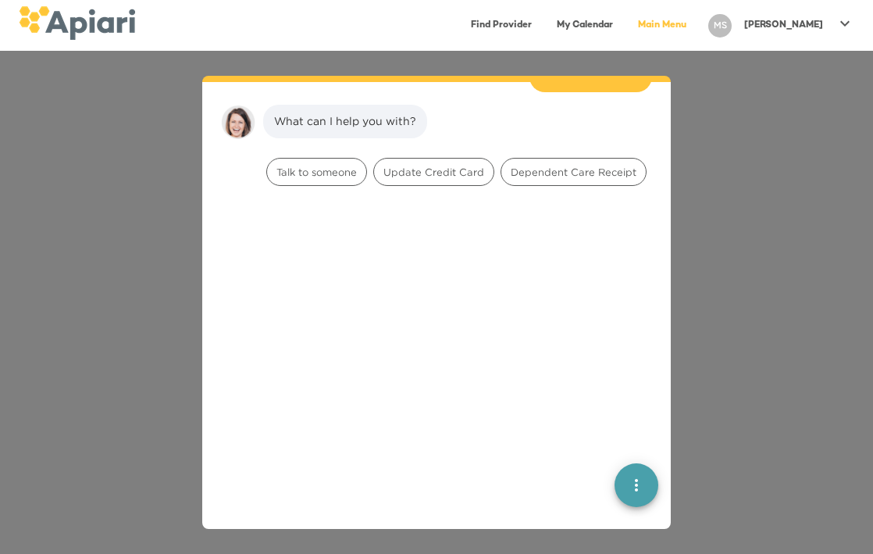
scroll to position [129, 0]
click at [335, 164] on span "Talk to someone" at bounding box center [316, 171] width 99 height 15
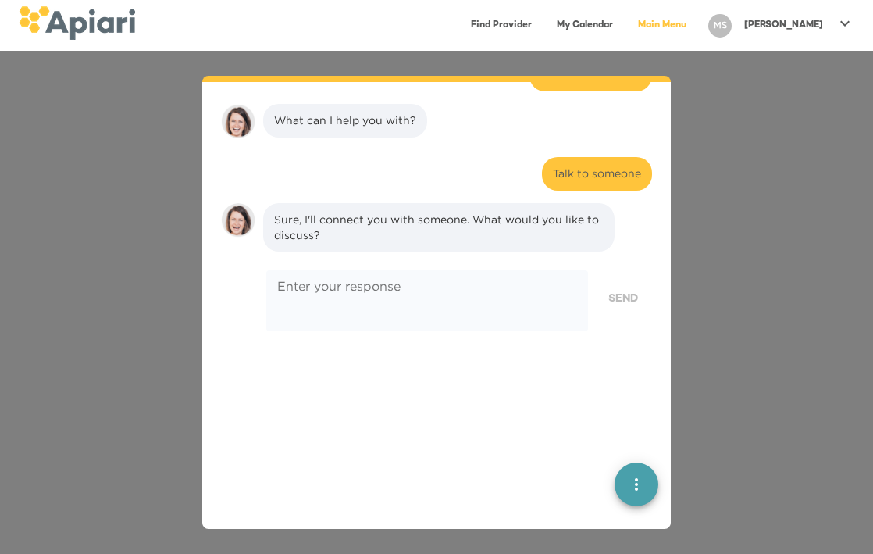
scroll to position [227, 0]
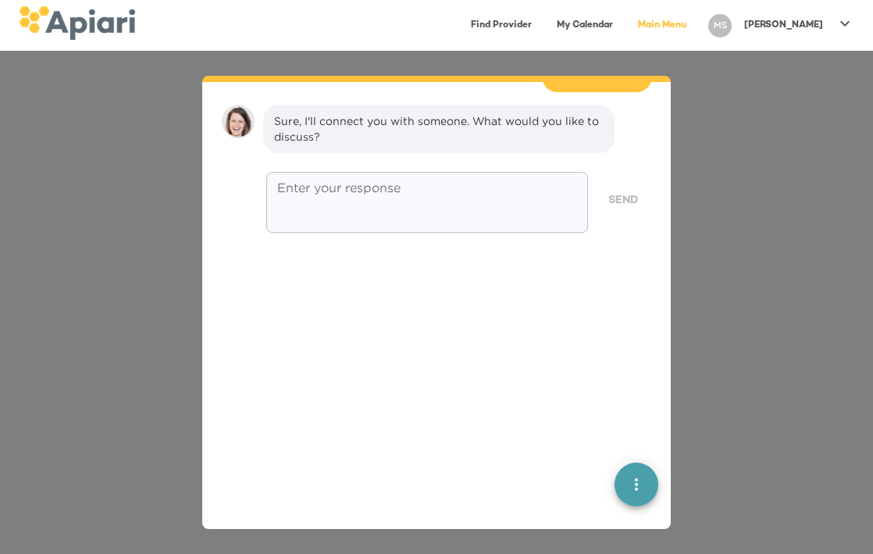
click at [312, 191] on textarea at bounding box center [427, 202] width 300 height 45
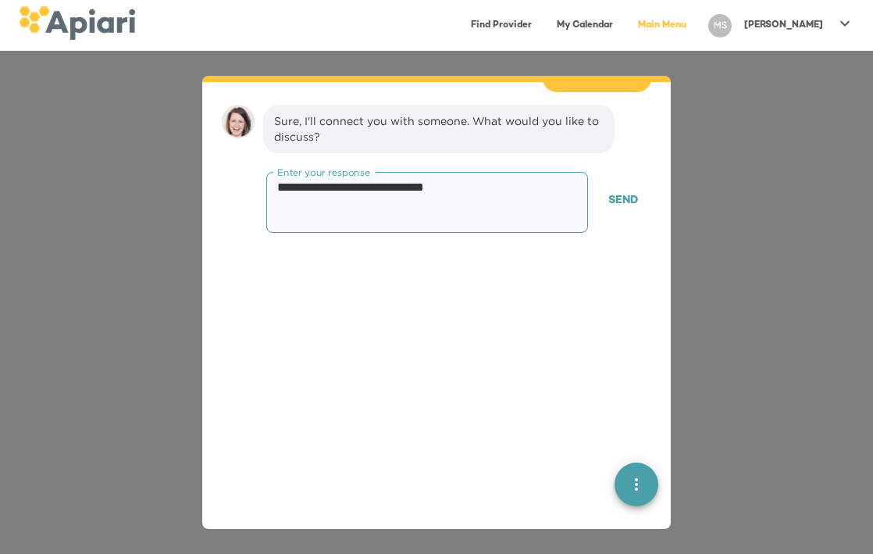
drag, startPoint x: 366, startPoint y: 173, endPoint x: 287, endPoint y: 173, distance: 79.7
click at [287, 180] on textarea "**********" at bounding box center [427, 202] width 300 height 45
click at [336, 180] on textarea "**********" at bounding box center [427, 202] width 300 height 45
click at [452, 180] on textarea "**********" at bounding box center [427, 202] width 300 height 45
type textarea "**********"
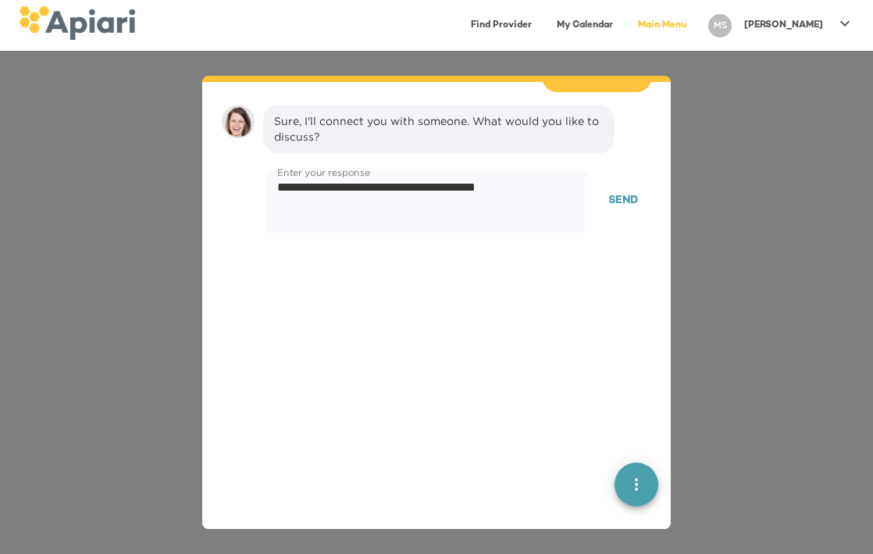
click at [617, 191] on span "Send" at bounding box center [624, 201] width 30 height 20
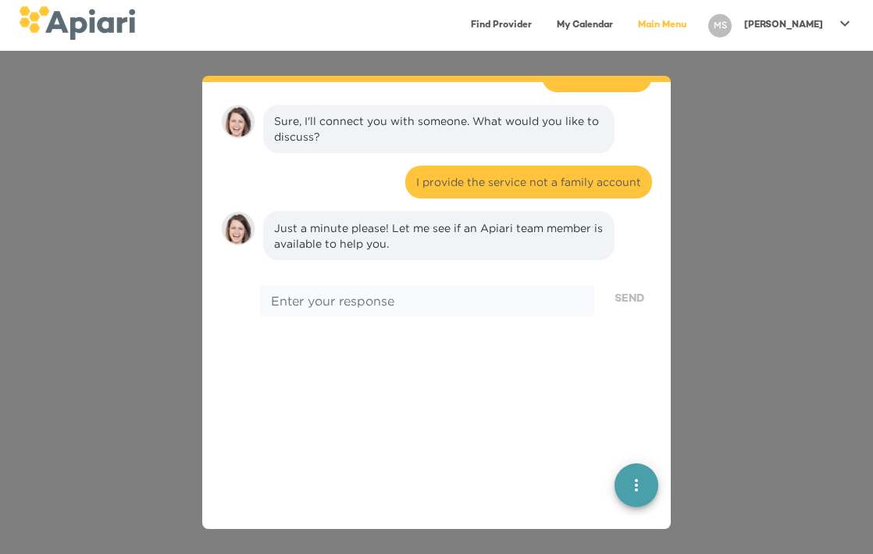
scroll to position [334, 0]
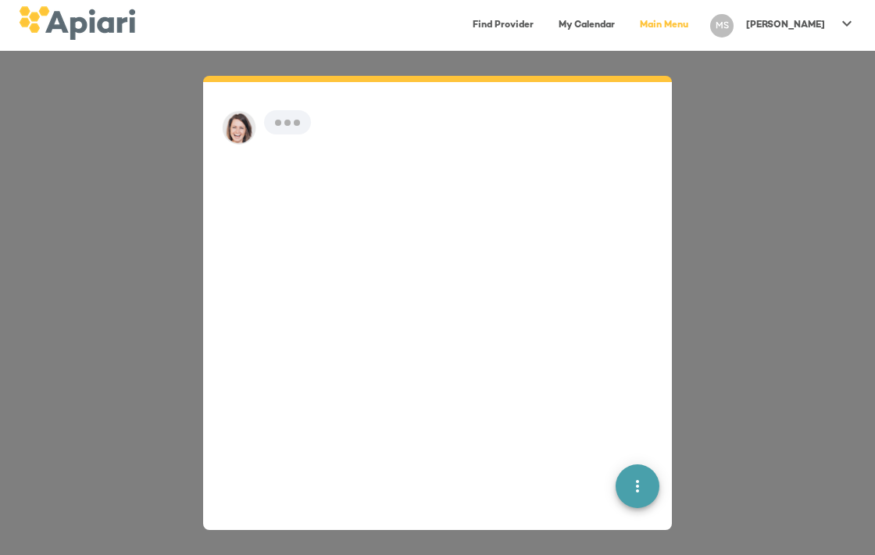
scroll to position [22, 0]
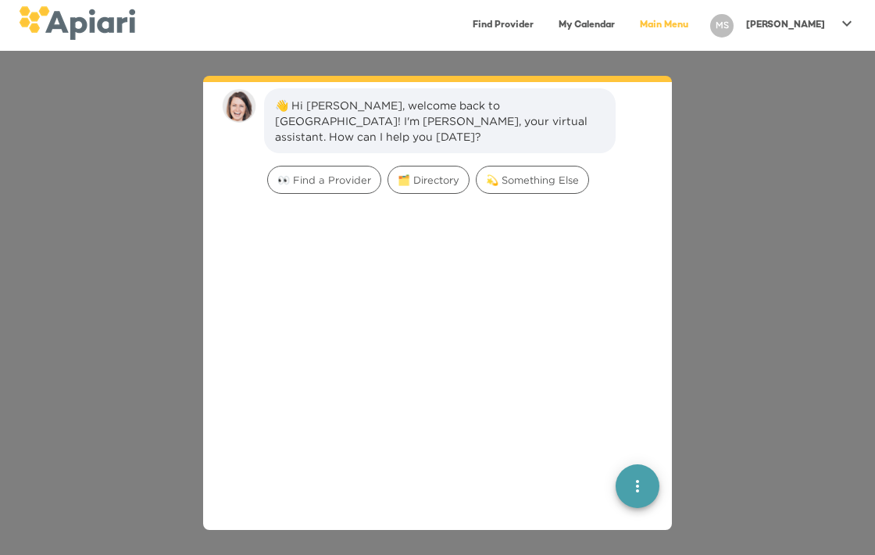
click at [803, 23] on p "[PERSON_NAME]" at bounding box center [785, 25] width 79 height 13
click at [794, 35] on p "My Profile" at bounding box center [818, 32] width 61 height 19
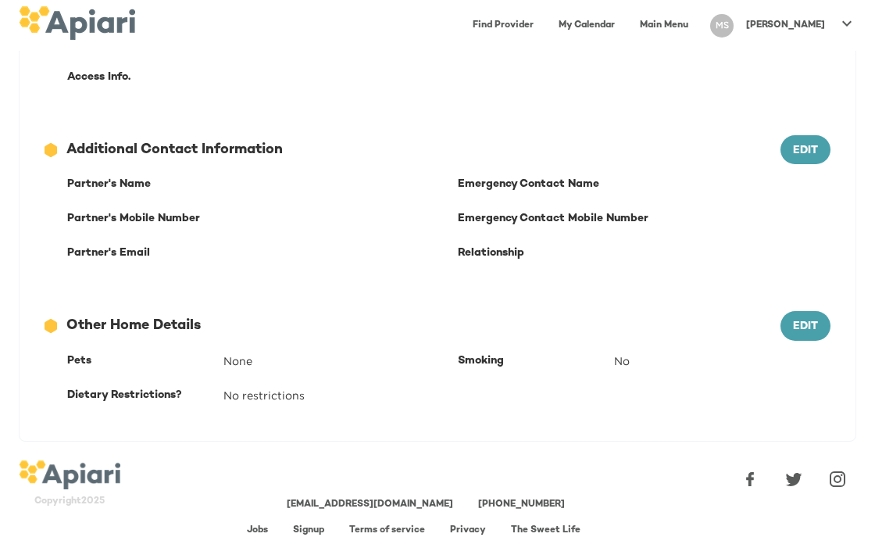
scroll to position [472, 0]
click at [698, 17] on link "Main Menu" at bounding box center [663, 25] width 67 height 32
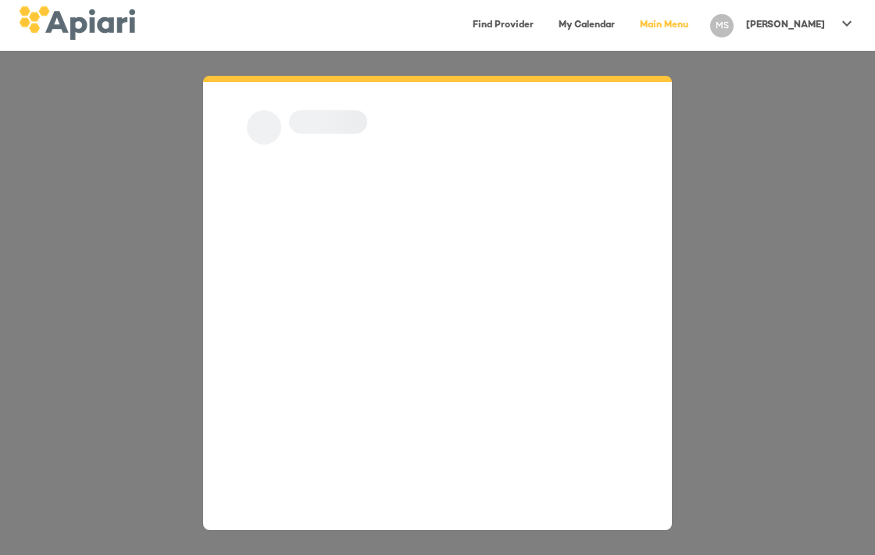
click at [55, 21] on img at bounding box center [77, 23] width 116 height 34
